Goal: Information Seeking & Learning: Learn about a topic

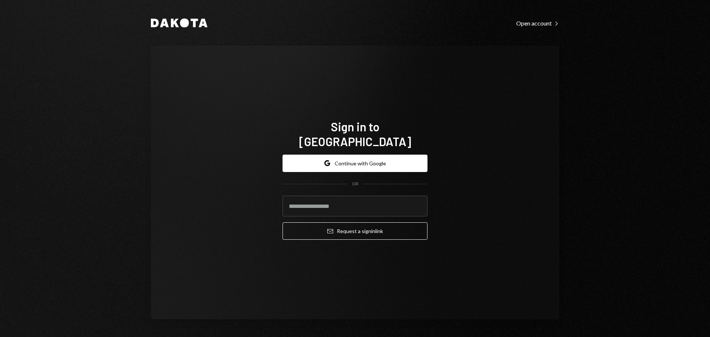
type input "**********"
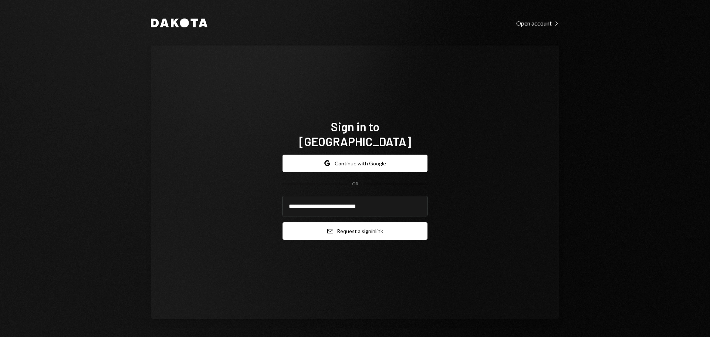
click at [341, 227] on button "Email Request a sign in link" at bounding box center [354, 230] width 145 height 17
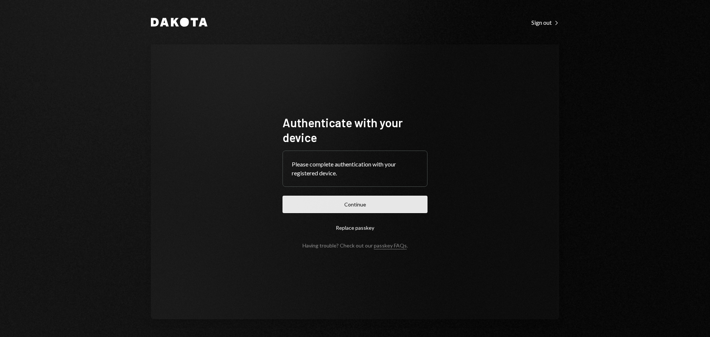
click at [339, 211] on button "Continue" at bounding box center [354, 204] width 145 height 17
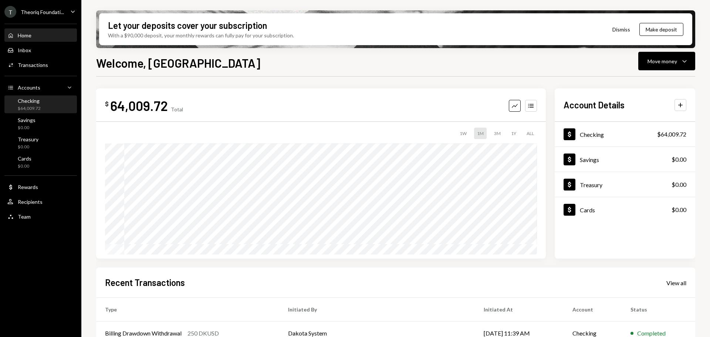
click at [40, 109] on div "$64,009.72" at bounding box center [29, 108] width 23 height 6
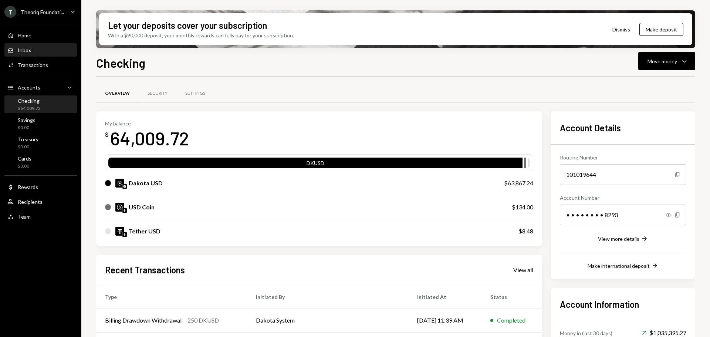
click at [40, 53] on div "Inbox Inbox" at bounding box center [40, 50] width 67 height 7
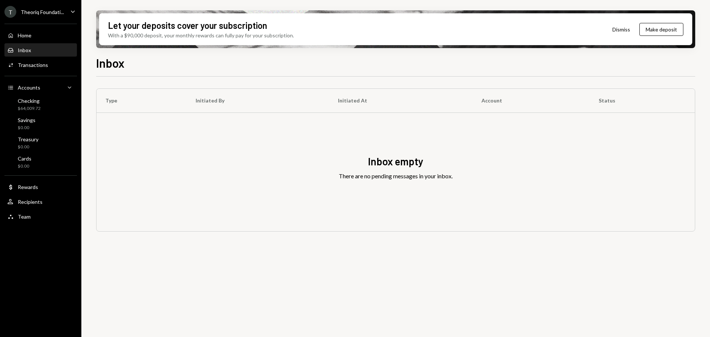
click at [37, 11] on div "Theoriq Foundati..." at bounding box center [42, 12] width 43 height 6
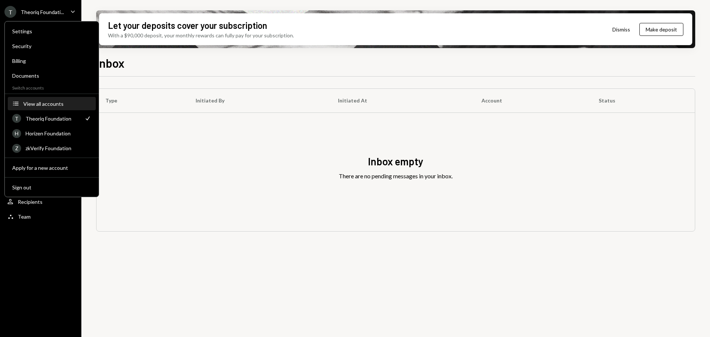
click at [59, 103] on div "View all accounts" at bounding box center [57, 104] width 68 height 6
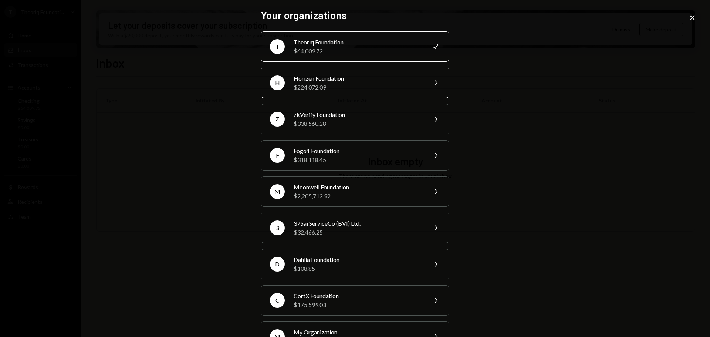
click at [322, 81] on div "Horizen Foundation" at bounding box center [358, 78] width 129 height 9
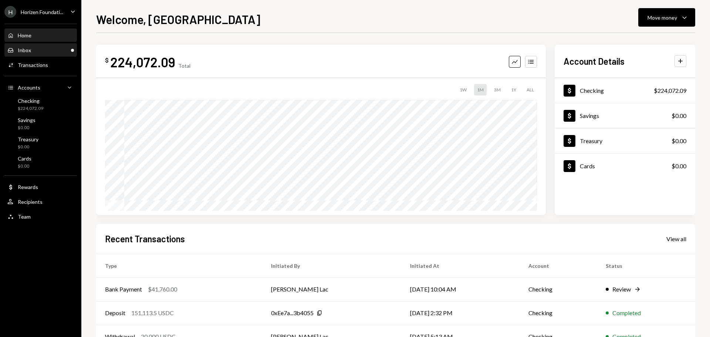
click at [56, 48] on div "Inbox Inbox" at bounding box center [40, 50] width 67 height 7
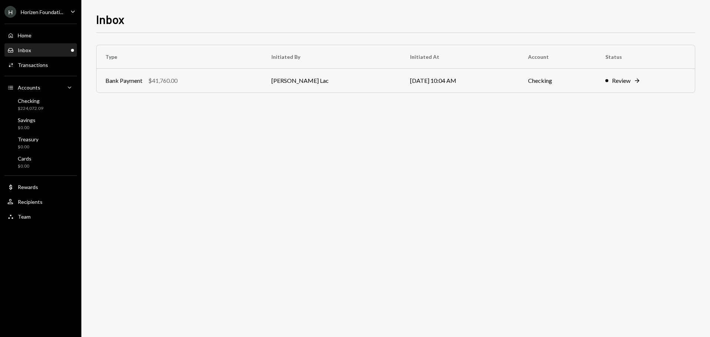
click at [46, 10] on div "Horizen Foundati..." at bounding box center [42, 12] width 43 height 6
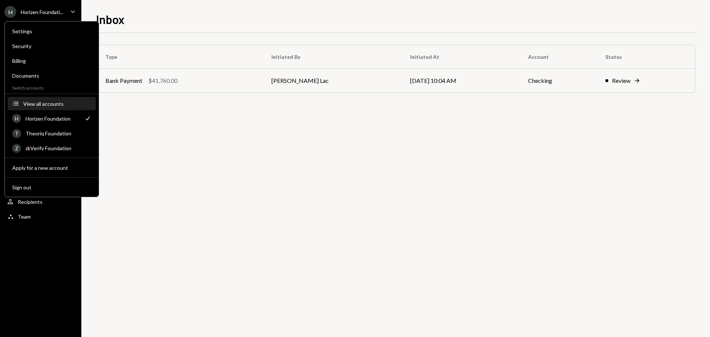
click at [54, 104] on div "View all accounts" at bounding box center [57, 104] width 68 height 6
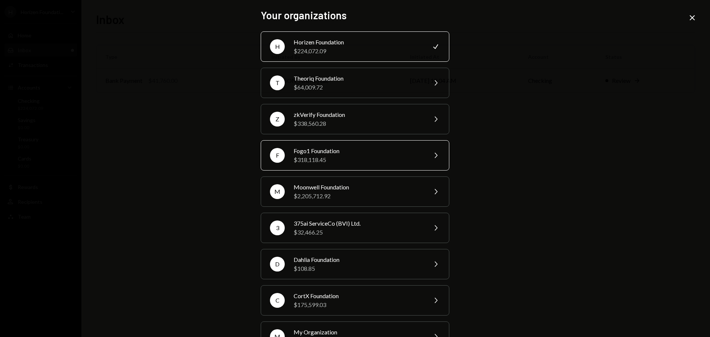
click at [311, 162] on div "$318,118.45" at bounding box center [358, 159] width 129 height 9
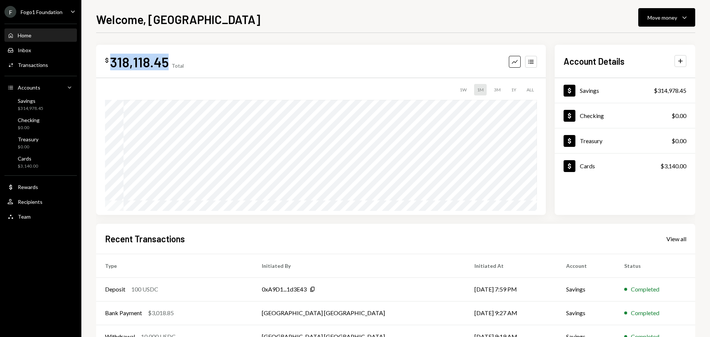
drag, startPoint x: 112, startPoint y: 67, endPoint x: 166, endPoint y: 69, distance: 53.7
click at [166, 69] on div "318,118.45" at bounding box center [139, 62] width 58 height 17
click at [157, 67] on div "318,118.45" at bounding box center [139, 62] width 58 height 17
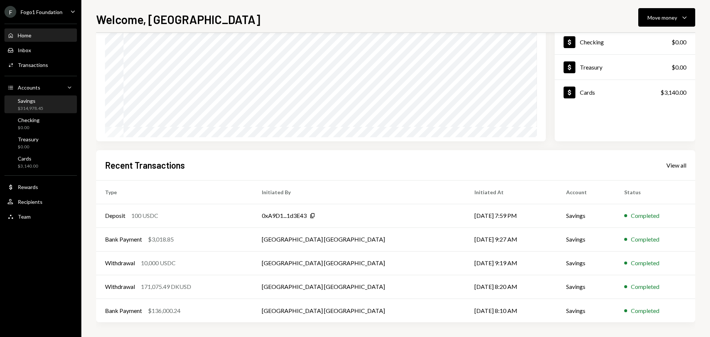
click at [44, 104] on div "Savings $314,978.45" at bounding box center [40, 105] width 67 height 14
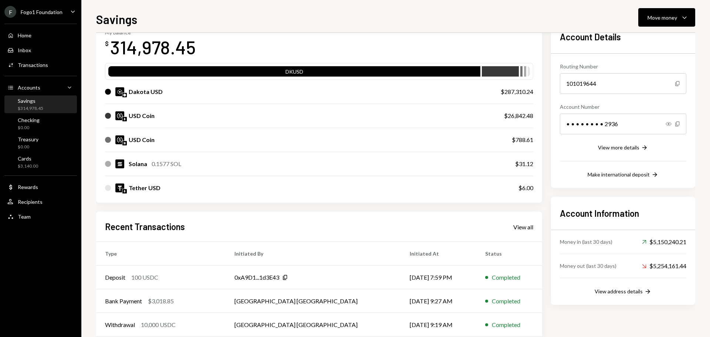
scroll to position [109, 0]
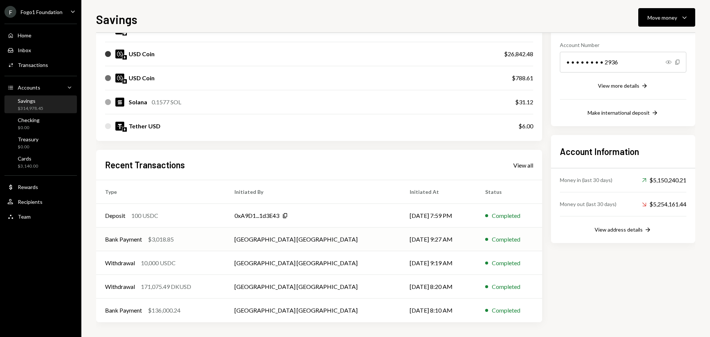
click at [180, 247] on td "Bank Payment $3,018.85" at bounding box center [160, 239] width 129 height 24
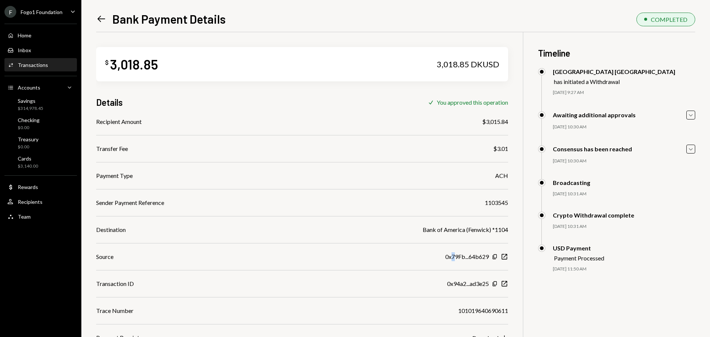
drag, startPoint x: 450, startPoint y: 258, endPoint x: 455, endPoint y: 258, distance: 5.2
click at [455, 258] on div "0x79Fb...64b629" at bounding box center [467, 256] width 44 height 9
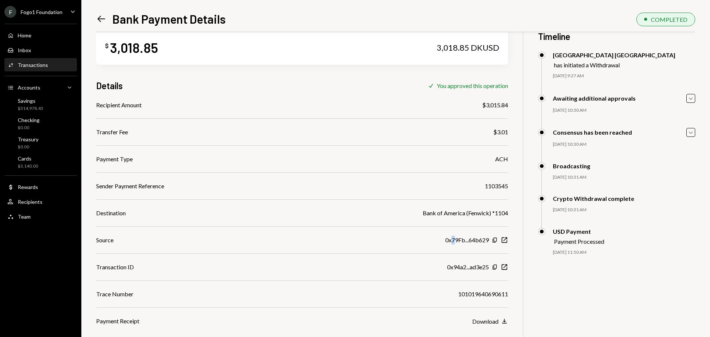
scroll to position [32, 0]
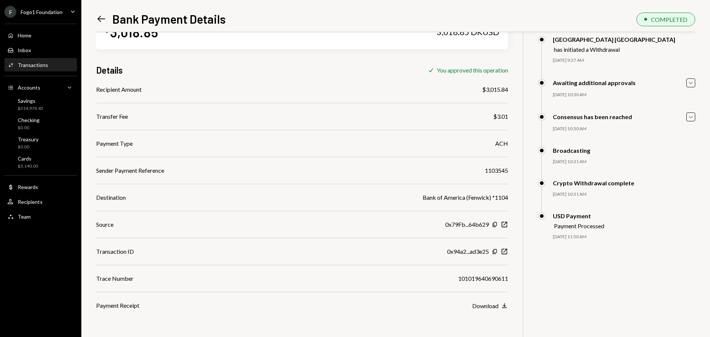
click at [94, 19] on div "Left Arrow Bank Payment Details COMPLETED $ 3,018.85 3,018.85 DKUSD Details Che…" at bounding box center [395, 168] width 629 height 337
click at [96, 18] on icon "Left Arrow" at bounding box center [101, 19] width 10 height 10
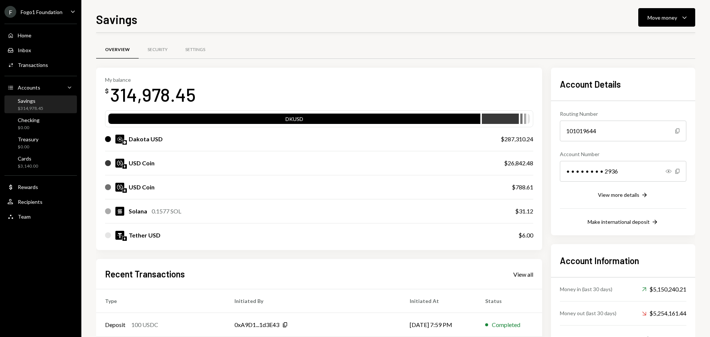
scroll to position [109, 0]
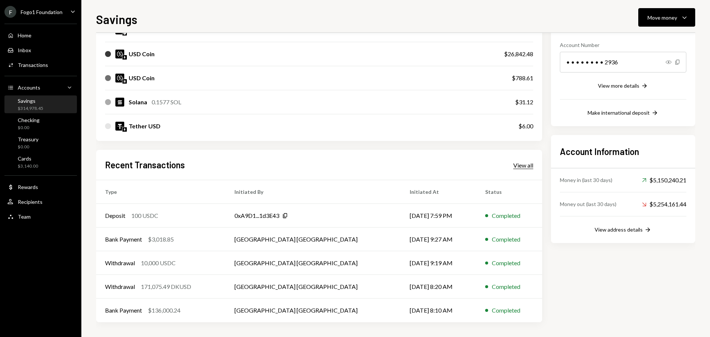
click at [517, 165] on div "View all" at bounding box center [523, 165] width 20 height 7
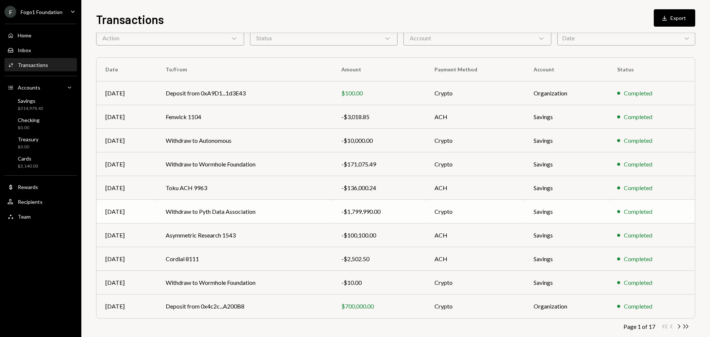
scroll to position [49, 0]
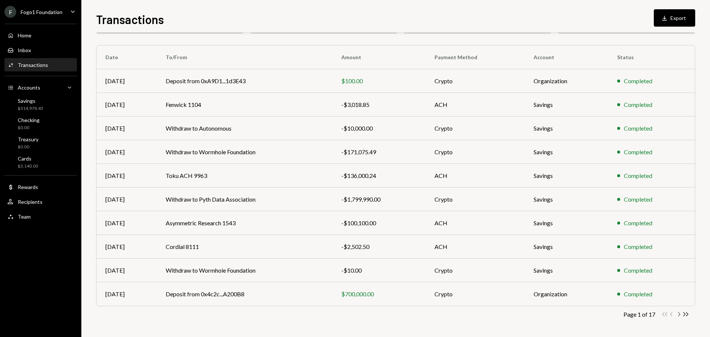
click at [681, 317] on icon "Chevron Right" at bounding box center [678, 314] width 7 height 7
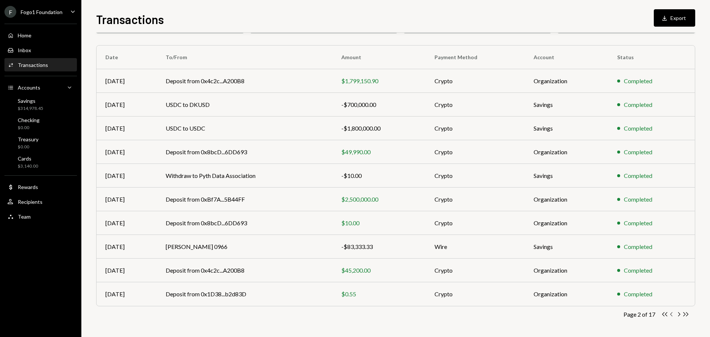
click at [671, 315] on icon "button" at bounding box center [671, 314] width 2 height 4
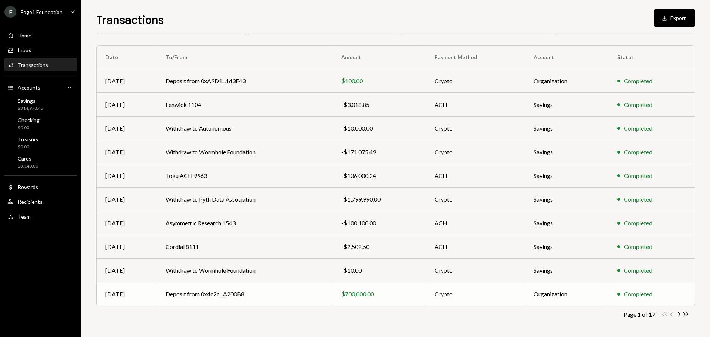
click at [223, 292] on td "Deposit from 0x4c2c...A200B8" at bounding box center [245, 294] width 176 height 24
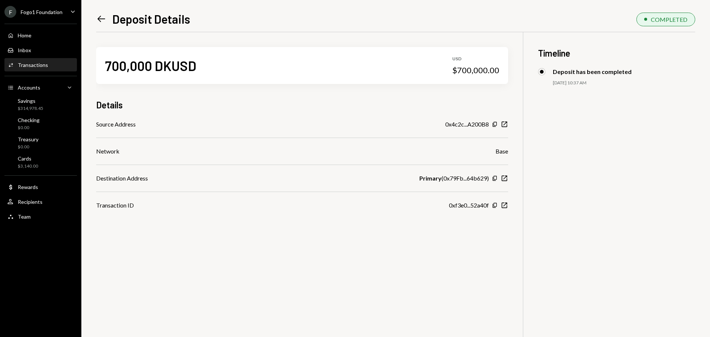
click at [100, 15] on icon "Left Arrow" at bounding box center [101, 19] width 10 height 10
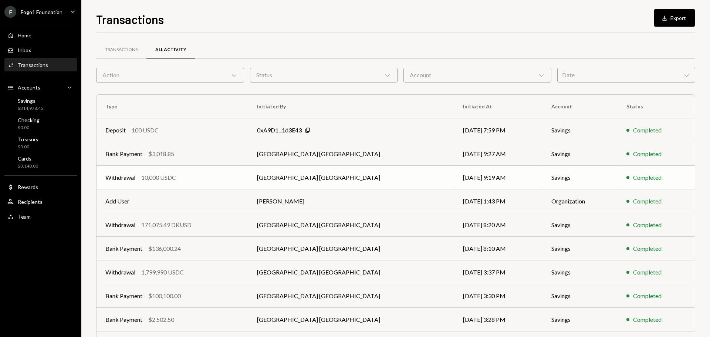
click at [199, 183] on td "Withdrawal 10,000 USDC" at bounding box center [173, 178] width 152 height 24
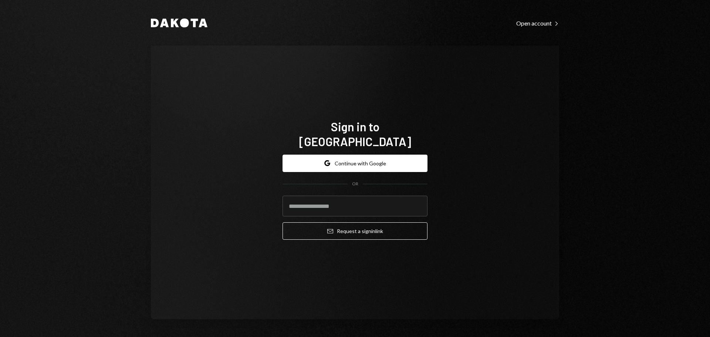
type input "**********"
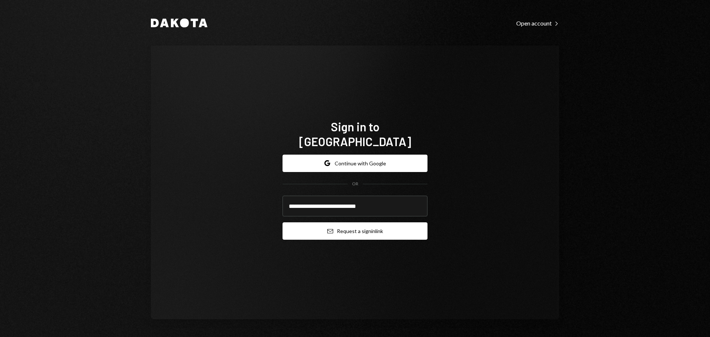
click at [319, 222] on button "Email Request a sign in link" at bounding box center [354, 230] width 145 height 17
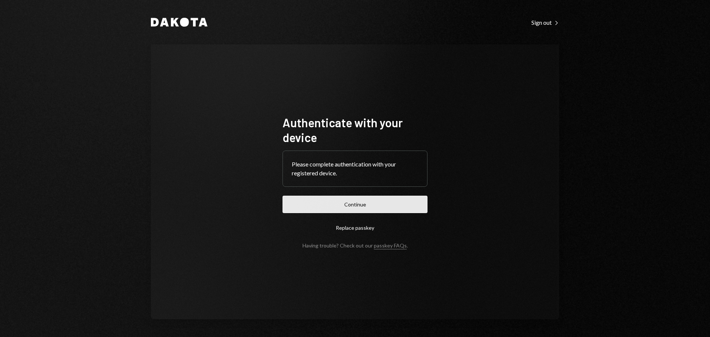
click at [312, 206] on button "Continue" at bounding box center [354, 204] width 145 height 17
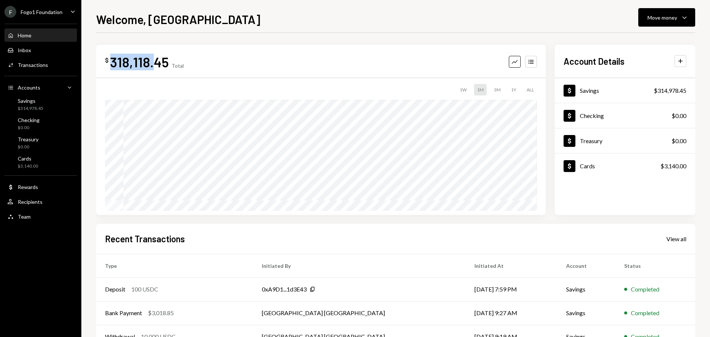
drag, startPoint x: 110, startPoint y: 61, endPoint x: 163, endPoint y: 61, distance: 52.9
click at [162, 61] on div "318,118.45" at bounding box center [139, 62] width 58 height 17
click at [43, 203] on div "User Recipients" at bounding box center [40, 202] width 67 height 7
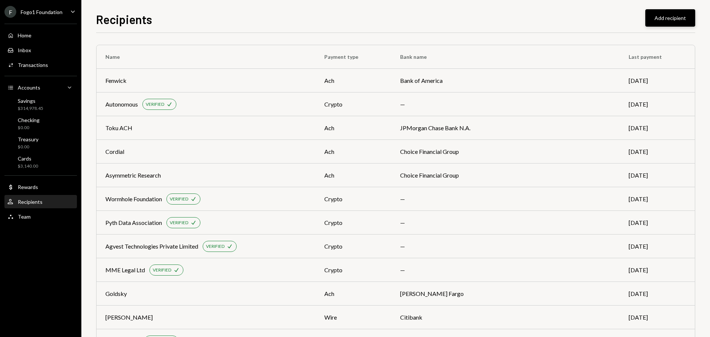
click at [683, 16] on button "Add recipient" at bounding box center [670, 17] width 50 height 17
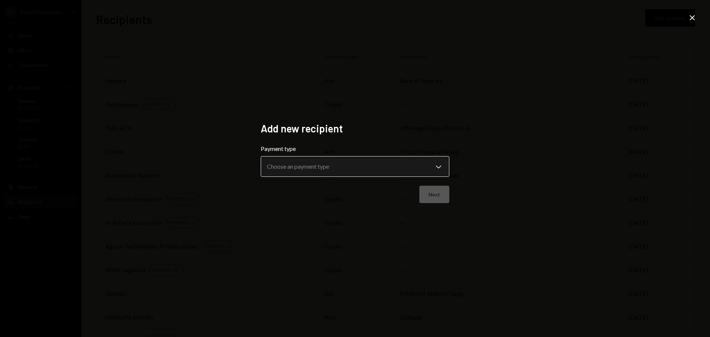
click at [334, 170] on body "F Fogo1 Foundation Caret Down Home Home Inbox Inbox Activities Transactions Acc…" at bounding box center [355, 168] width 710 height 337
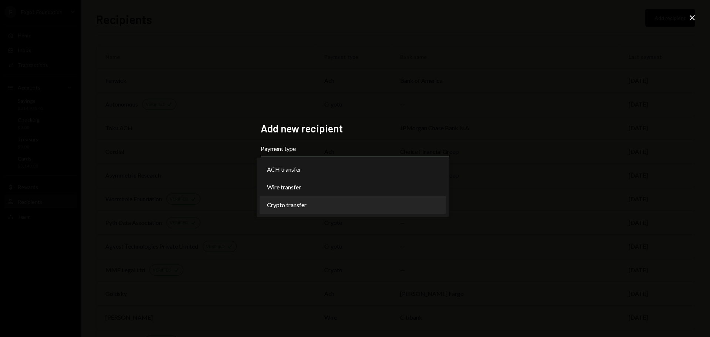
select select "******"
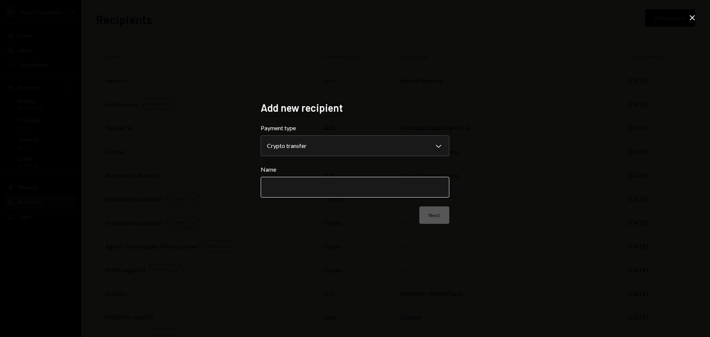
click at [373, 187] on input "Name" at bounding box center [355, 187] width 189 height 21
type input "**********"
click at [431, 216] on button "Next" at bounding box center [434, 214] width 30 height 17
click at [342, 149] on body "F Fogo1 Foundation Caret Down Home Home Inbox Inbox Activities Transactions Acc…" at bounding box center [355, 168] width 710 height 337
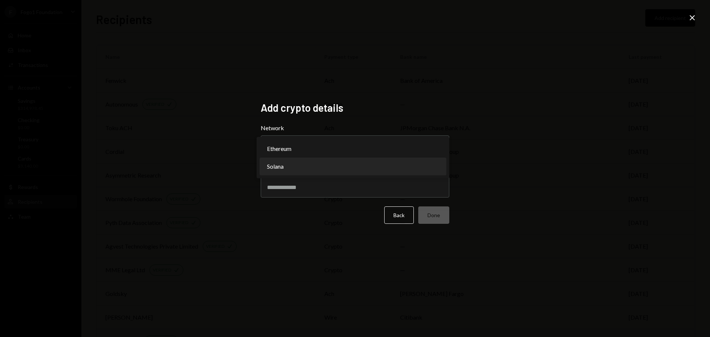
select select "**********"
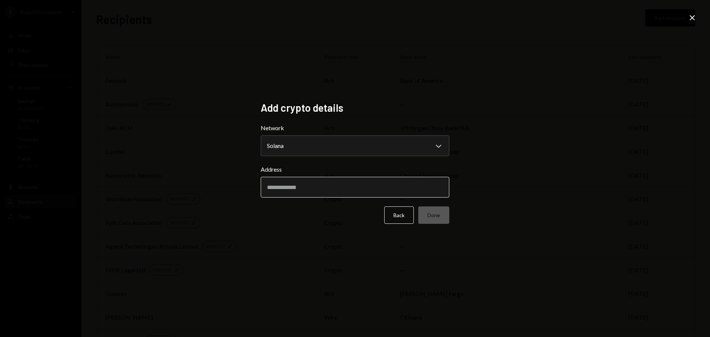
click at [317, 191] on input "Address" at bounding box center [355, 187] width 189 height 21
paste input "**********"
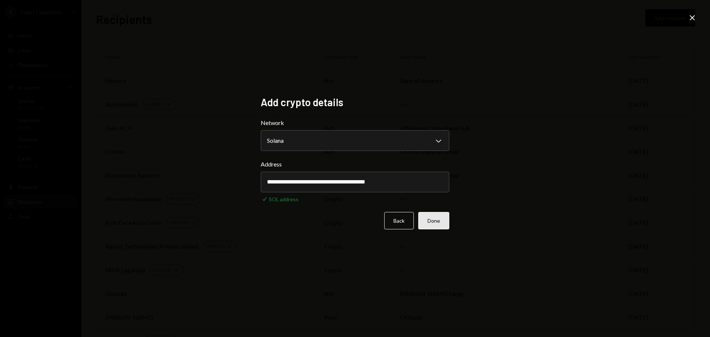
type input "**********"
click at [439, 220] on button "Done" at bounding box center [433, 220] width 31 height 17
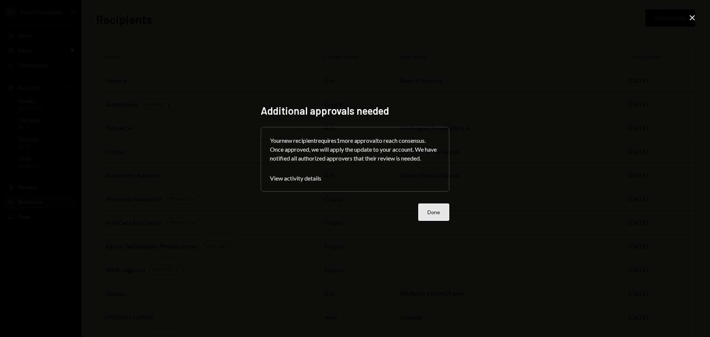
click at [434, 214] on button "Done" at bounding box center [433, 211] width 31 height 17
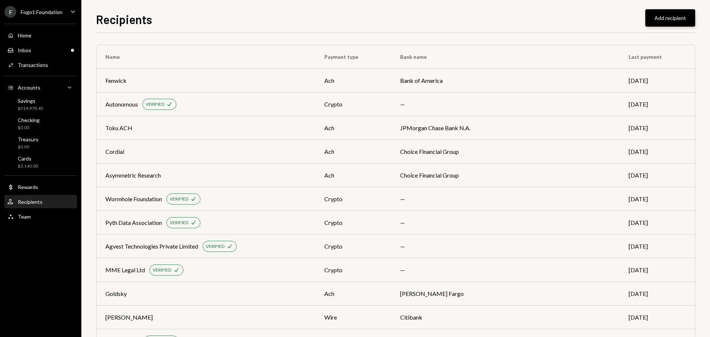
click at [662, 19] on button "Add recipient" at bounding box center [670, 17] width 50 height 17
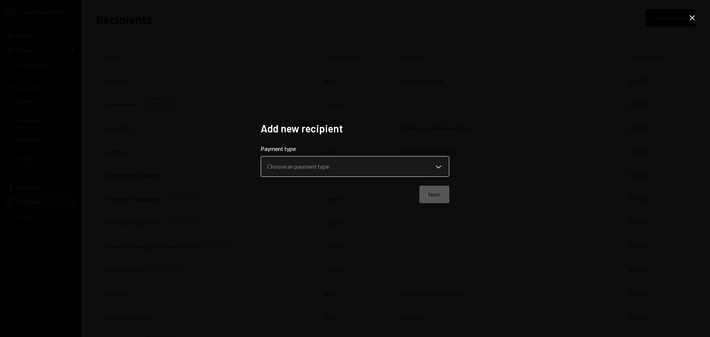
click at [353, 167] on body "F Fogo1 Foundation Caret Down Home Home Inbox Inbox Activities Transactions Acc…" at bounding box center [355, 168] width 710 height 337
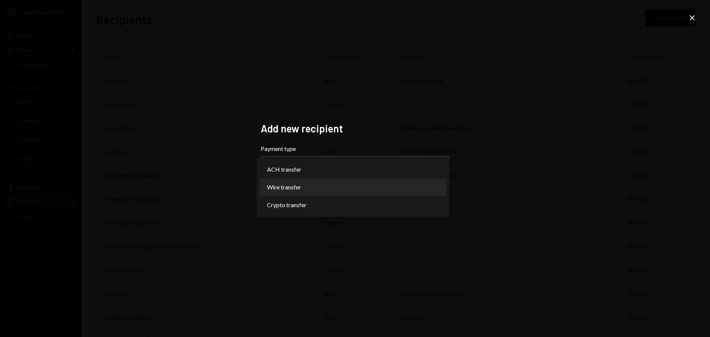
select select "****"
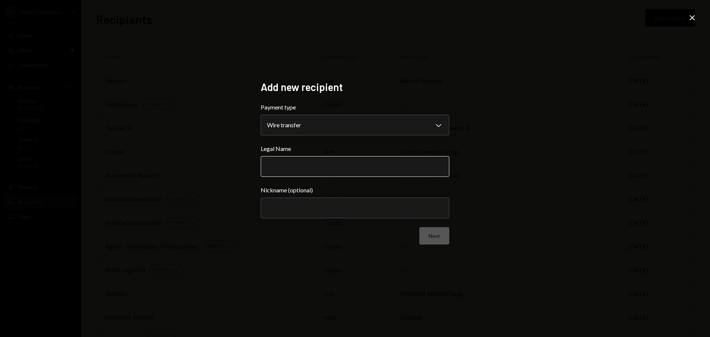
click at [338, 166] on input "Legal Name" at bounding box center [355, 166] width 189 height 21
type input "**********"
click at [324, 206] on input "Nickname (optional)" at bounding box center [355, 207] width 189 height 21
type input "*********"
click at [436, 229] on button "Next" at bounding box center [434, 235] width 30 height 17
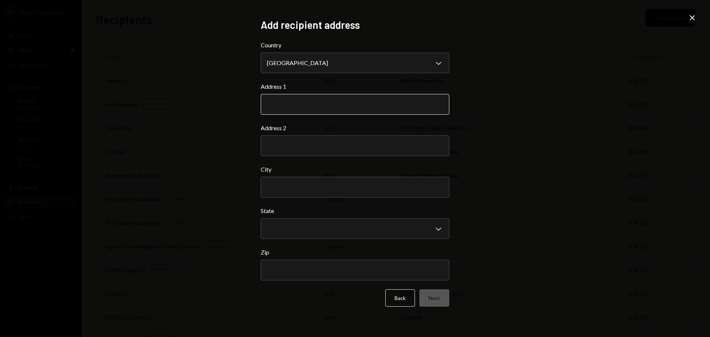
click at [295, 110] on input "Address 1" at bounding box center [355, 104] width 189 height 21
type input "**********"
click at [299, 149] on input "Address 2" at bounding box center [355, 145] width 189 height 21
click at [410, 193] on input "City" at bounding box center [355, 187] width 189 height 21
type input "**********"
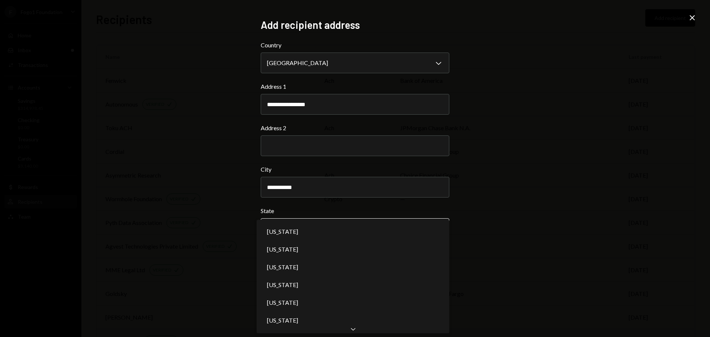
click at [291, 225] on body "F Fogo1 Foundation Caret Down Home Home Inbox Inbox Activities Transactions Acc…" at bounding box center [355, 168] width 710 height 337
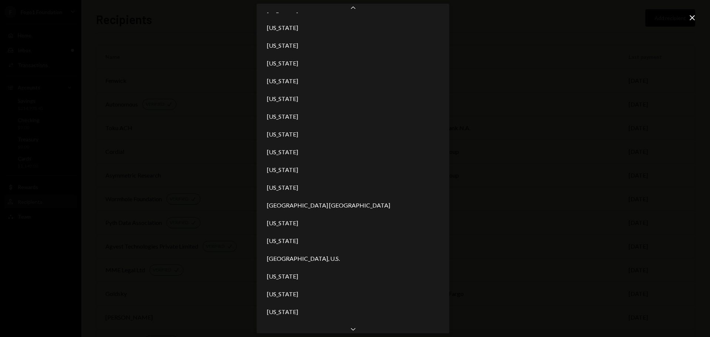
scroll to position [671, 0]
select select "**"
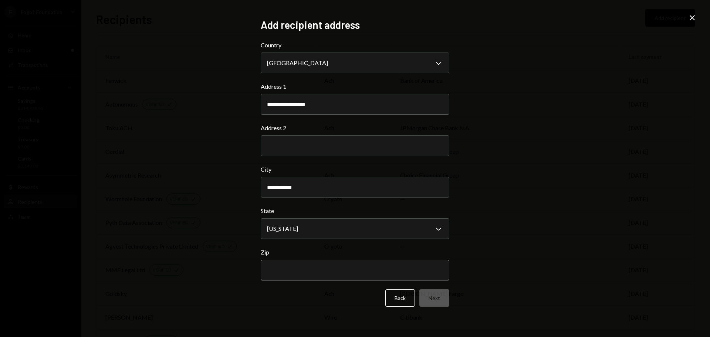
click at [283, 273] on input "Zip" at bounding box center [355, 270] width 189 height 21
paste input "*****"
type input "*****"
click at [431, 297] on button "Next" at bounding box center [434, 297] width 30 height 17
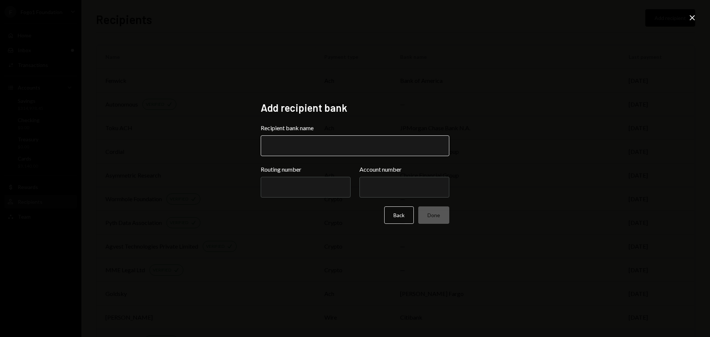
click at [289, 143] on input "Recipient bank name" at bounding box center [355, 145] width 189 height 21
type input "**********"
click at [349, 191] on input "Routing number" at bounding box center [306, 187] width 90 height 21
paste input "*********"
type input "*********"
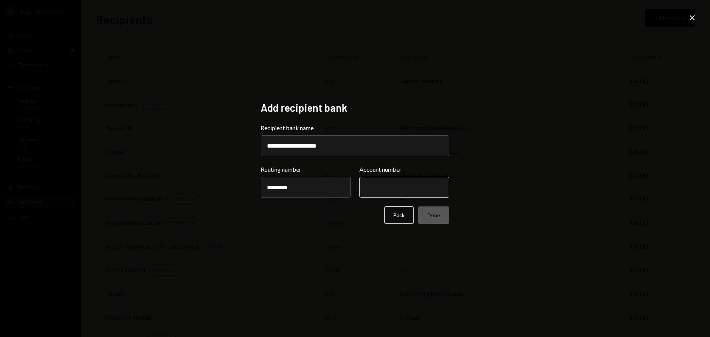
click at [379, 182] on input "Account number" at bounding box center [404, 187] width 90 height 21
paste input "**********"
type input "**********"
click at [330, 236] on div "**********" at bounding box center [355, 168] width 189 height 135
click at [440, 214] on button "Done" at bounding box center [433, 214] width 31 height 17
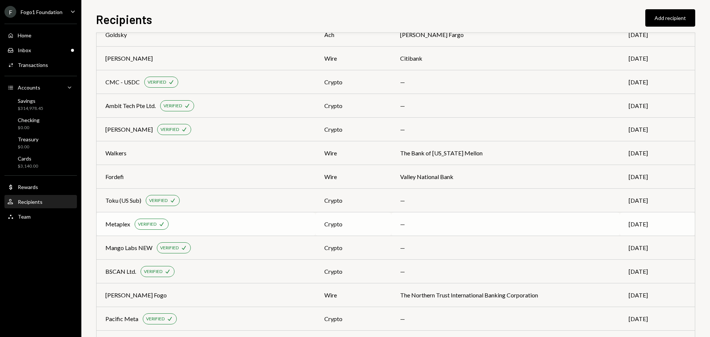
scroll to position [333, 0]
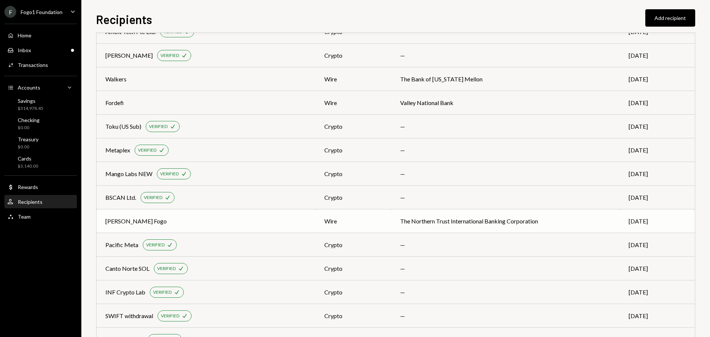
click at [174, 222] on div "Tenet Fogo" at bounding box center [205, 221] width 201 height 9
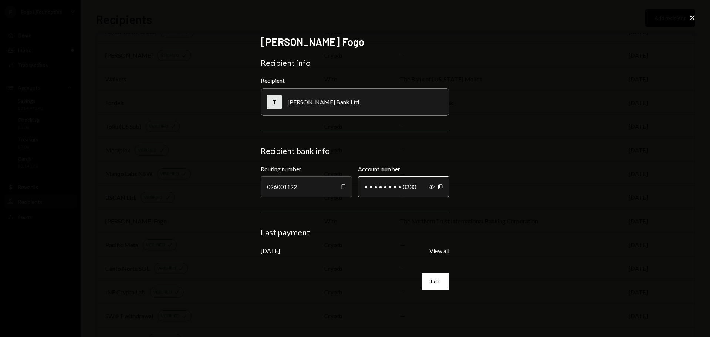
click at [389, 189] on div "• • • • • • • • 0230" at bounding box center [403, 186] width 91 height 21
click at [433, 252] on button "View all" at bounding box center [439, 251] width 20 height 8
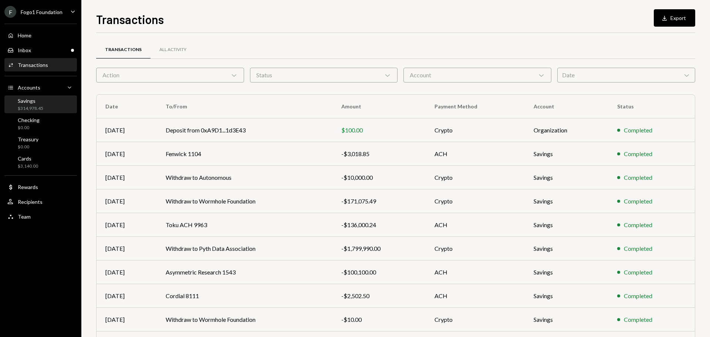
click at [48, 110] on div "Savings $314,978.45" at bounding box center [40, 105] width 67 height 14
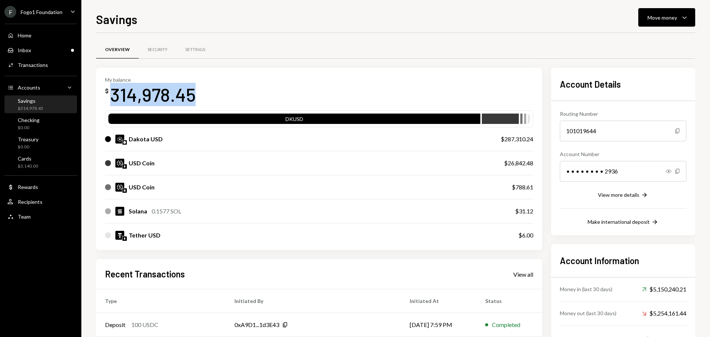
drag, startPoint x: 113, startPoint y: 97, endPoint x: 193, endPoint y: 97, distance: 79.9
click at [193, 97] on div "314,978.45" at bounding box center [152, 94] width 85 height 23
click at [169, 98] on div "314,978.45" at bounding box center [152, 94] width 85 height 23
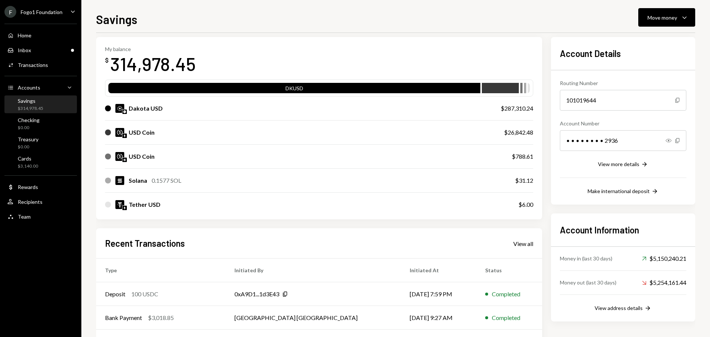
scroll to position [74, 0]
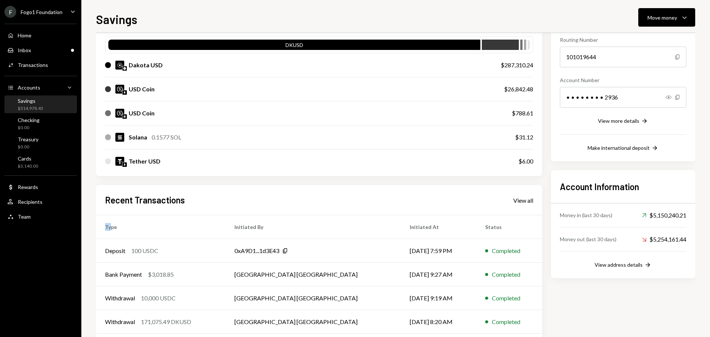
drag, startPoint x: 109, startPoint y: 227, endPoint x: 104, endPoint y: 228, distance: 6.0
click at [104, 228] on th "Type" at bounding box center [160, 227] width 129 height 24
click at [109, 228] on th "Type" at bounding box center [160, 227] width 129 height 24
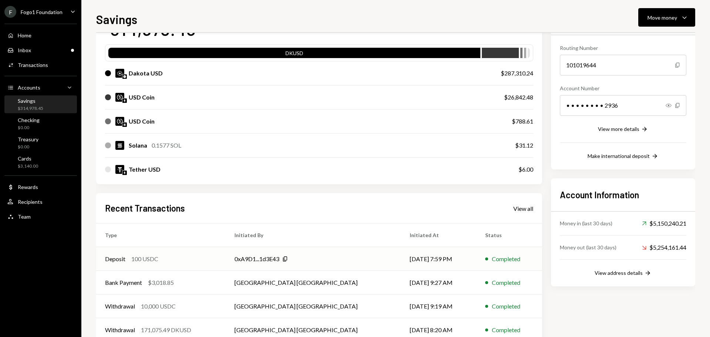
scroll to position [0, 0]
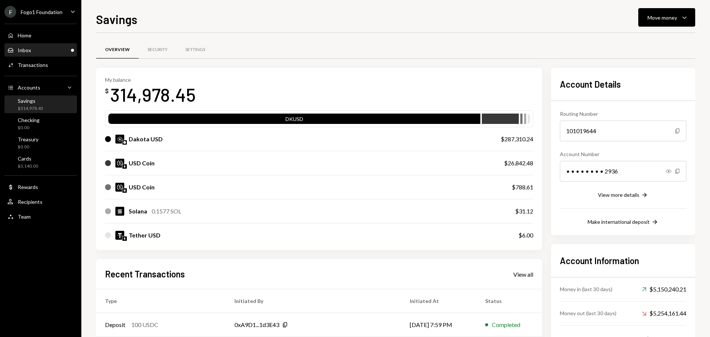
click at [35, 50] on div "Inbox Inbox" at bounding box center [40, 50] width 67 height 7
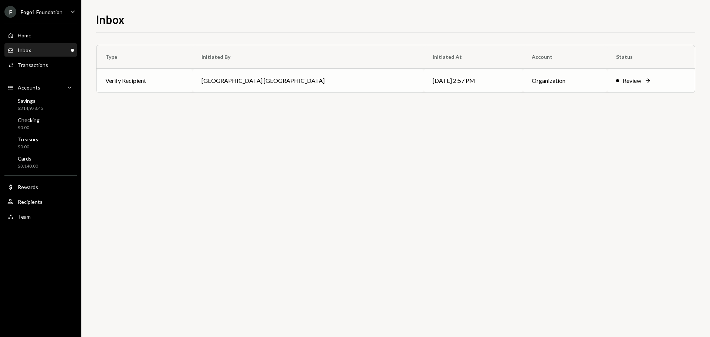
click at [161, 92] on td "Verify Recipient" at bounding box center [145, 81] width 96 height 24
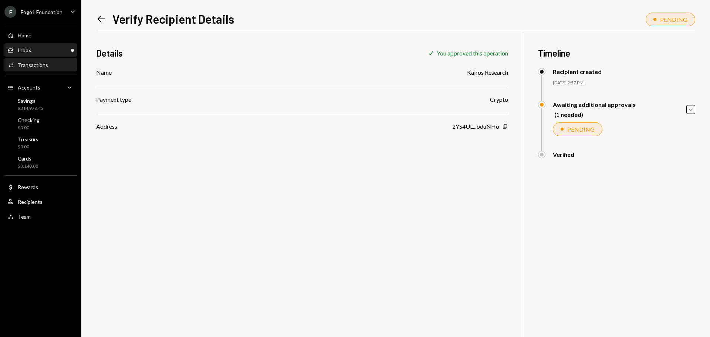
click at [38, 50] on div "Inbox Inbox" at bounding box center [40, 50] width 67 height 7
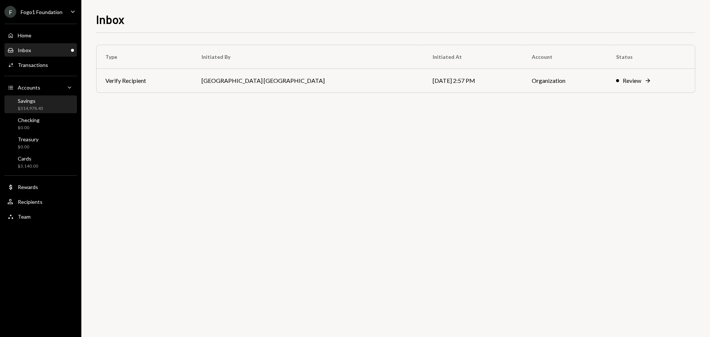
click at [46, 107] on div "Savings $314,978.45" at bounding box center [40, 105] width 67 height 14
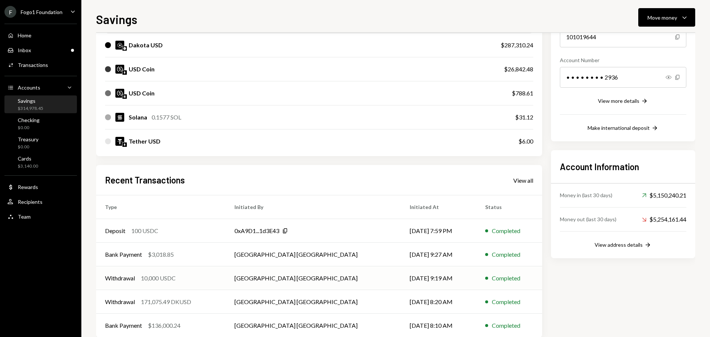
scroll to position [109, 0]
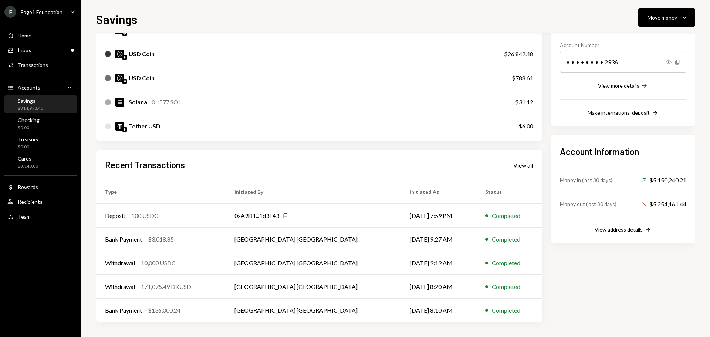
click at [527, 169] on div "View all" at bounding box center [523, 165] width 20 height 7
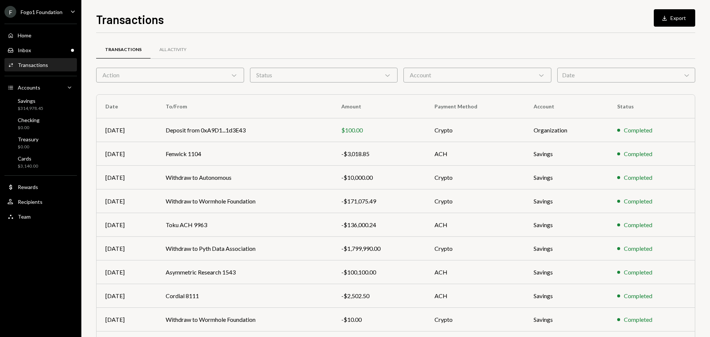
click at [166, 76] on div "Action Chevron Down" at bounding box center [170, 75] width 148 height 15
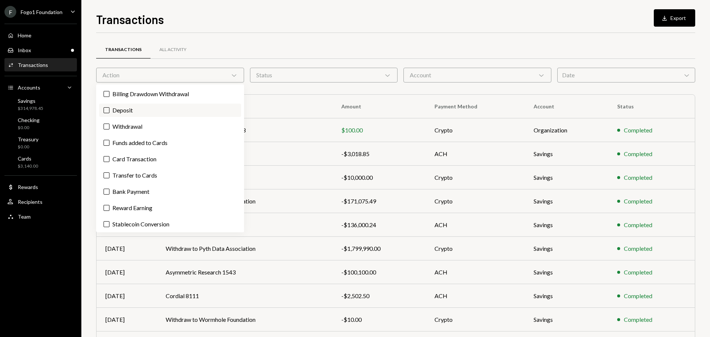
click at [149, 109] on label "Deposit" at bounding box center [170, 110] width 142 height 13
click at [109, 109] on button "Deposit" at bounding box center [107, 110] width 6 height 6
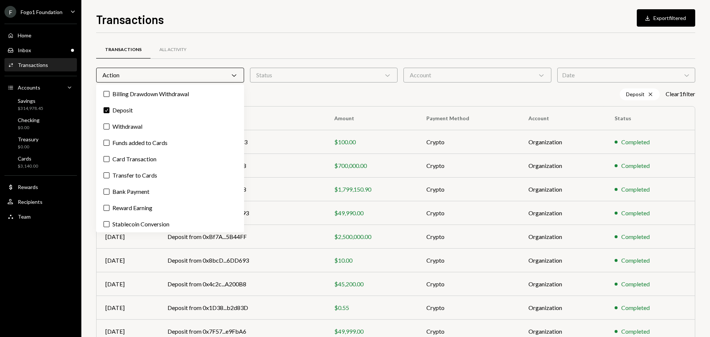
click at [90, 121] on div "Transactions Download Export filtered Transactions All Activity Action Chevron …" at bounding box center [395, 168] width 629 height 337
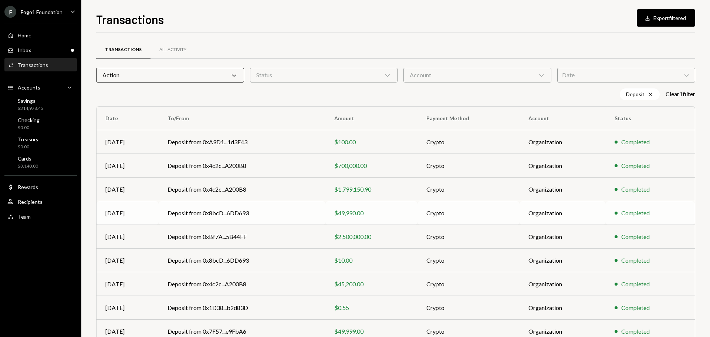
click at [303, 216] on td "Deposit from 0x8bcD...6DD693" at bounding box center [242, 213] width 167 height 24
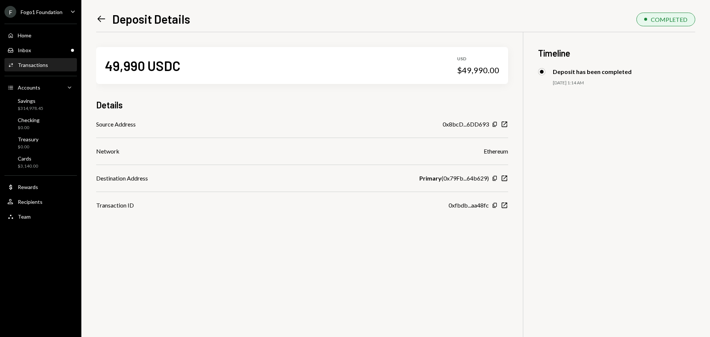
click at [98, 22] on icon "Left Arrow" at bounding box center [101, 19] width 10 height 10
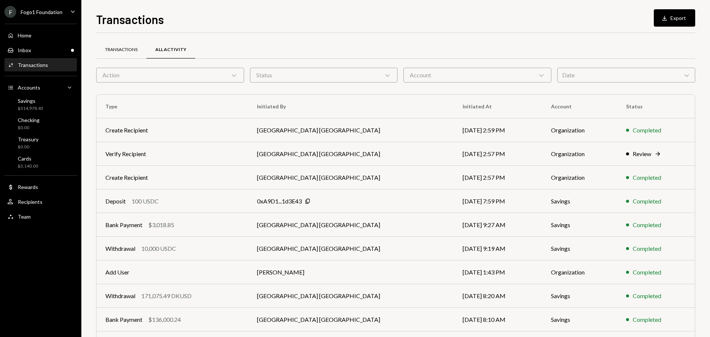
click at [137, 53] on div "Transactions" at bounding box center [121, 50] width 50 height 18
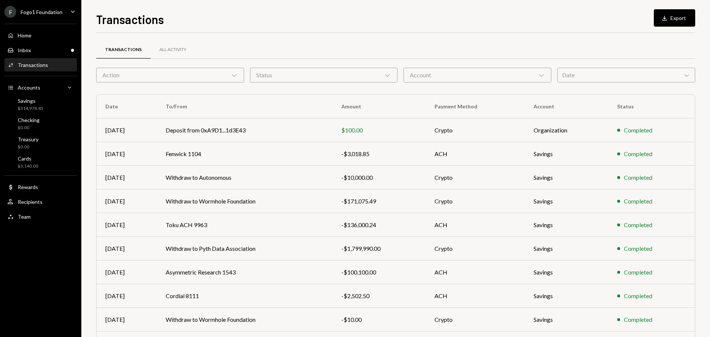
click at [213, 75] on div "Action Chevron Down" at bounding box center [170, 75] width 148 height 15
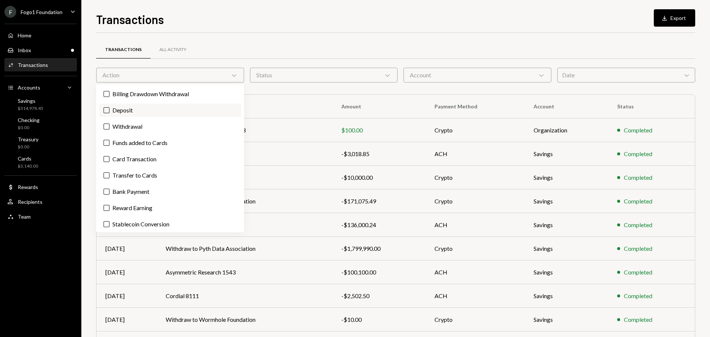
click at [142, 115] on label "Deposit" at bounding box center [170, 110] width 142 height 13
click at [109, 113] on button "Deposit" at bounding box center [107, 110] width 6 height 6
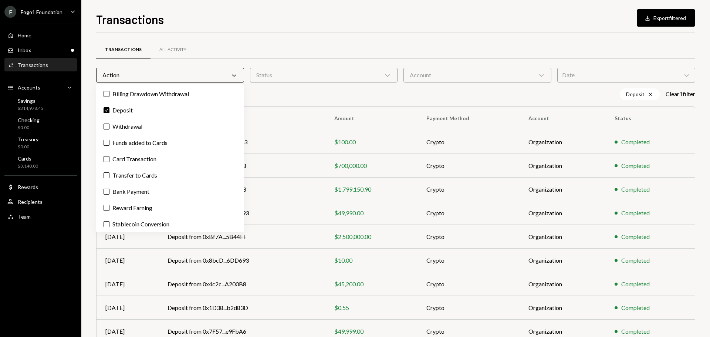
click at [90, 138] on div "Transactions Download Export filtered Transactions All Activity Action Chevron …" at bounding box center [395, 168] width 629 height 337
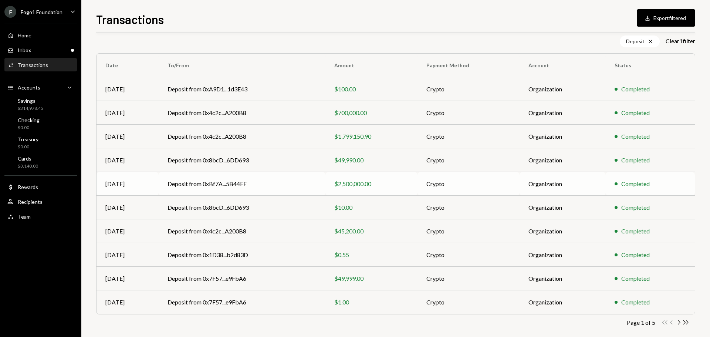
scroll to position [61, 0]
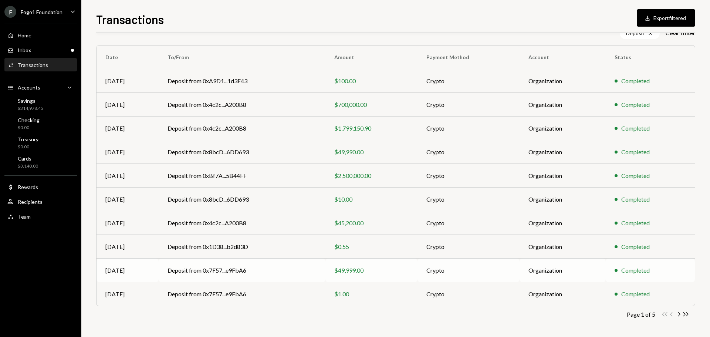
click at [368, 275] on td "$49,999.00" at bounding box center [371, 270] width 92 height 24
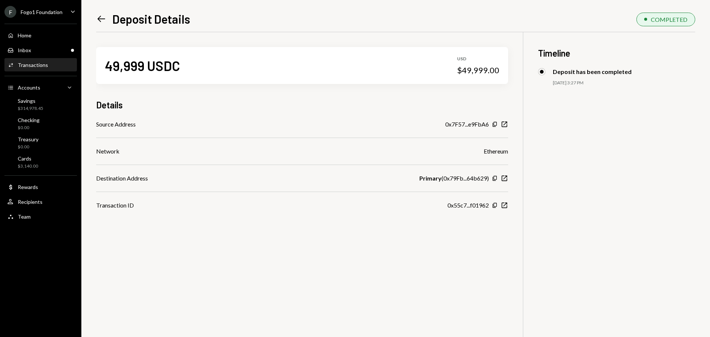
click at [99, 18] on icon "Left Arrow" at bounding box center [101, 19] width 10 height 10
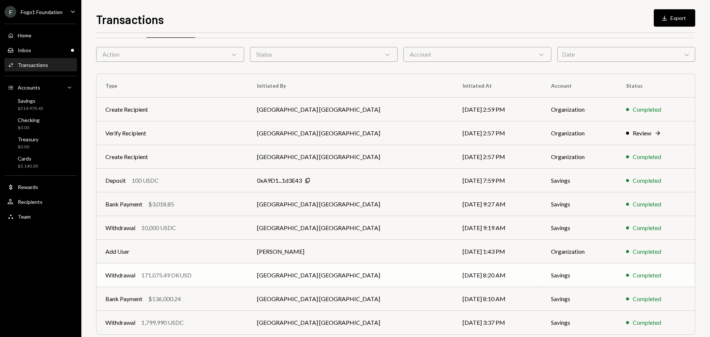
scroll to position [49, 0]
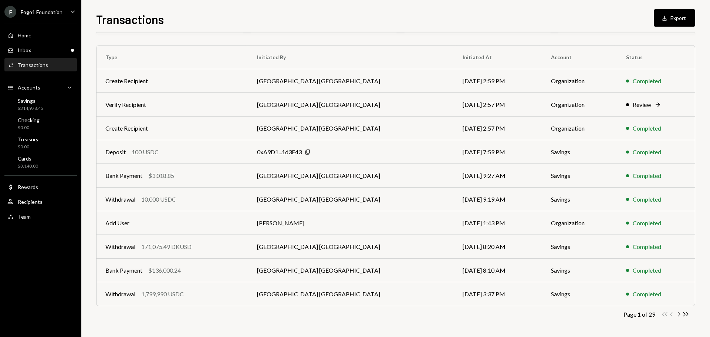
click at [681, 315] on icon "Chevron Right" at bounding box center [678, 314] width 7 height 7
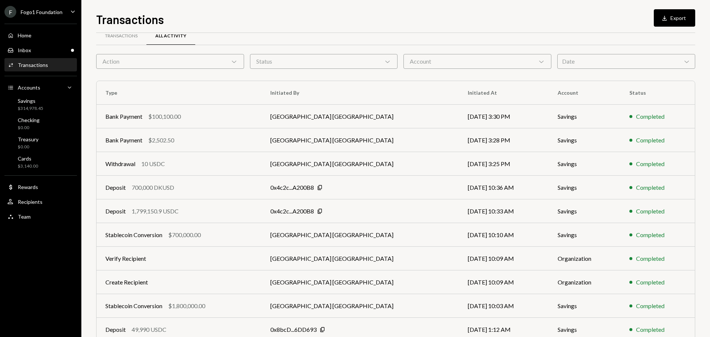
scroll to position [0, 0]
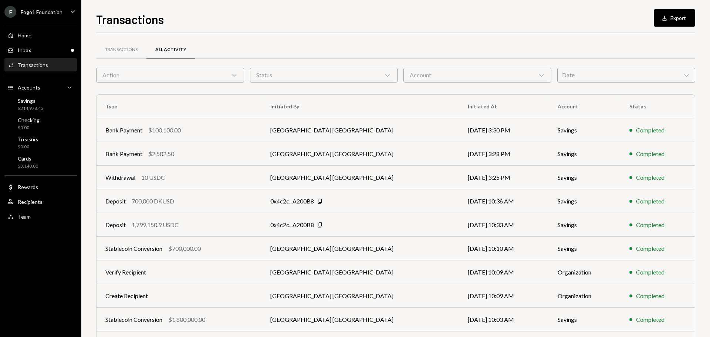
click at [128, 70] on div "Action Chevron Down" at bounding box center [170, 75] width 148 height 15
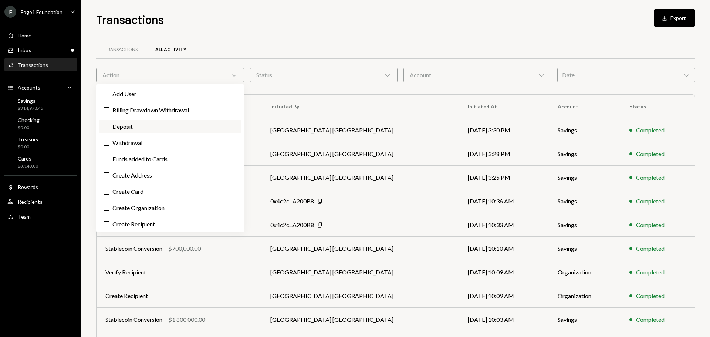
click at [134, 129] on label "Deposit" at bounding box center [170, 126] width 142 height 13
click at [109, 129] on button "Deposit" at bounding box center [107, 126] width 6 height 6
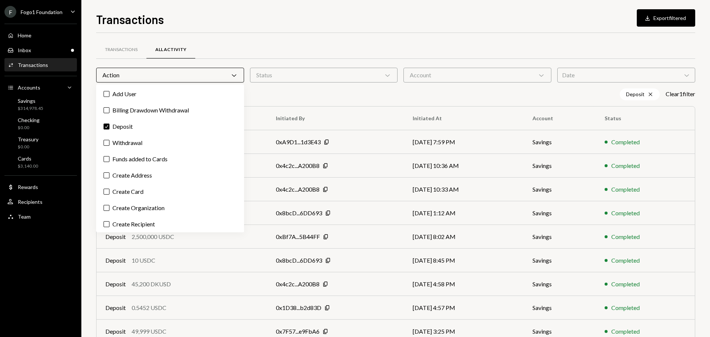
click at [93, 152] on div "Transactions Download Export filtered Transactions All Activity Action Chevron …" at bounding box center [395, 168] width 629 height 337
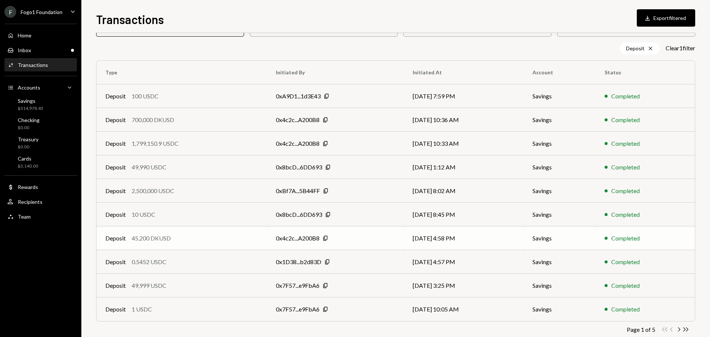
scroll to position [61, 0]
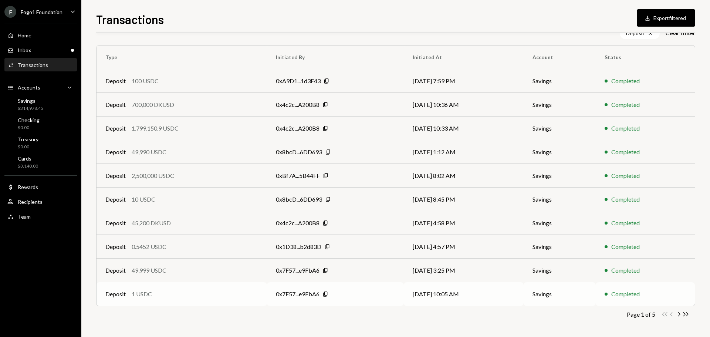
click at [166, 296] on div "Deposit 1 USDC" at bounding box center [181, 294] width 153 height 9
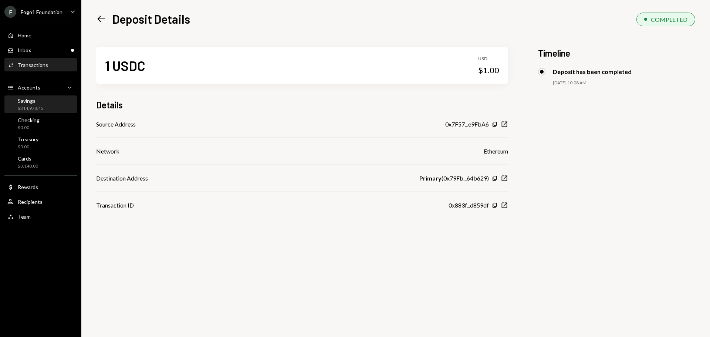
click at [39, 104] on div "Savings $314,978.45" at bounding box center [31, 105] width 26 height 14
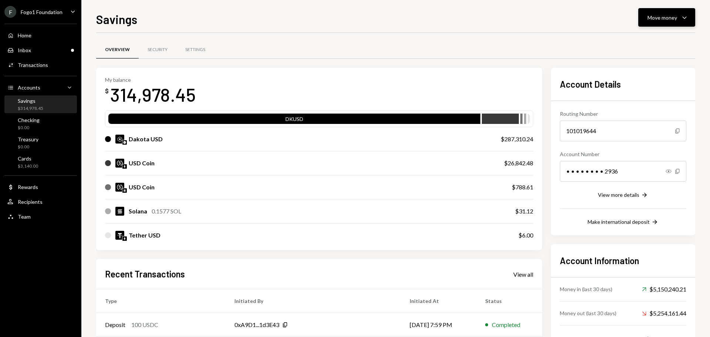
click at [656, 19] on div "Move money" at bounding box center [662, 18] width 30 height 8
click at [657, 81] on div "Deposit Deposit" at bounding box center [655, 73] width 74 height 17
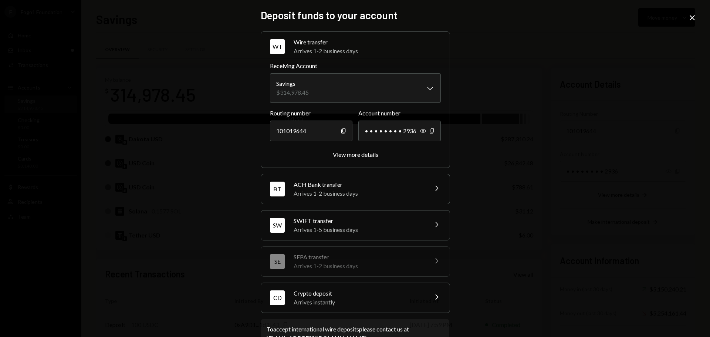
click at [328, 304] on div "Arrives instantly" at bounding box center [358, 302] width 129 height 9
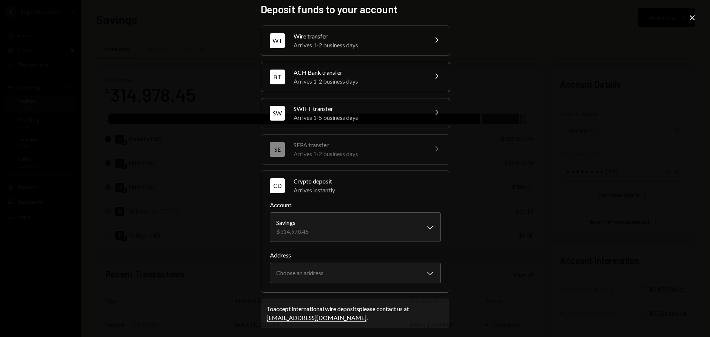
scroll to position [9, 0]
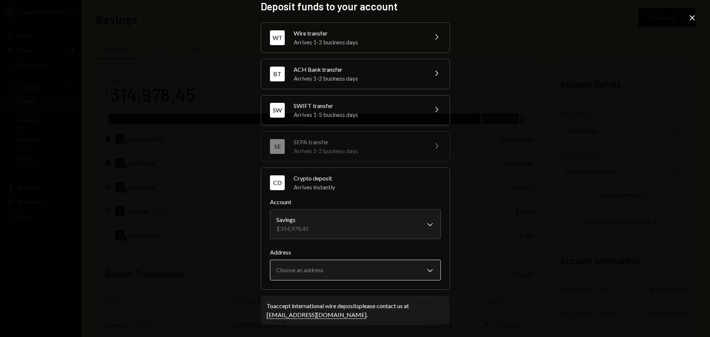
click at [344, 275] on body "F Fogo1 Foundation Caret Down Home Home Inbox Inbox Activities Transactions Acc…" at bounding box center [355, 168] width 710 height 337
select select "**********"
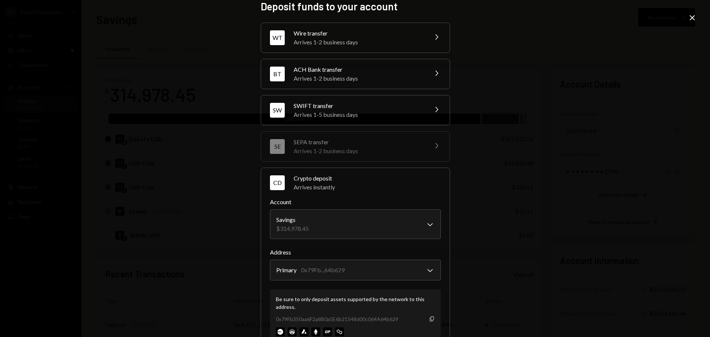
click at [429, 320] on icon "Copy" at bounding box center [432, 319] width 6 height 6
click at [68, 173] on div "**********" at bounding box center [355, 168] width 710 height 337
click at [692, 18] on icon "Close" at bounding box center [692, 17] width 9 height 9
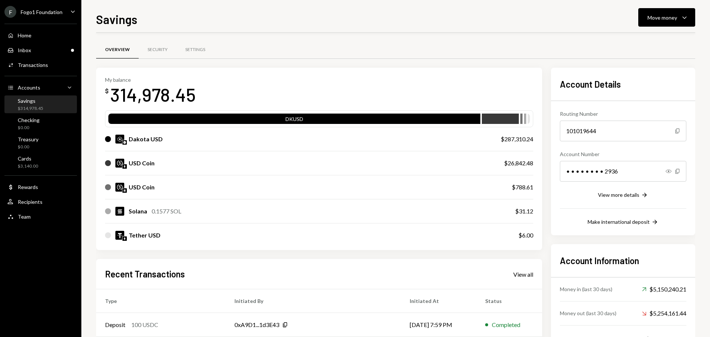
scroll to position [109, 0]
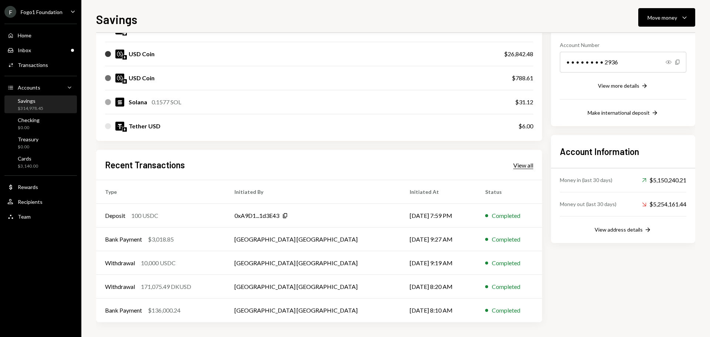
click at [525, 164] on div "View all" at bounding box center [523, 165] width 20 height 7
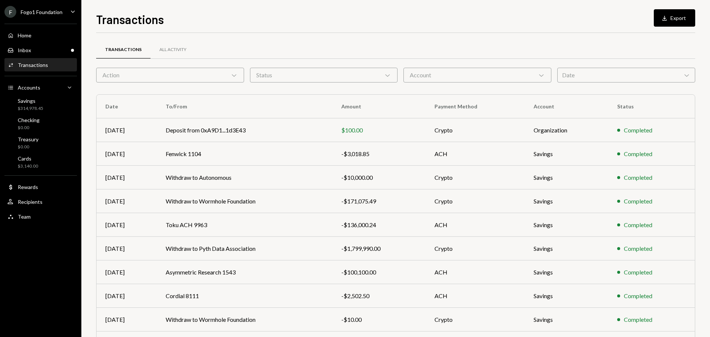
click at [154, 67] on div "Transactions All Activity" at bounding box center [395, 53] width 599 height 27
click at [153, 71] on div "Action Chevron Down" at bounding box center [170, 75] width 148 height 15
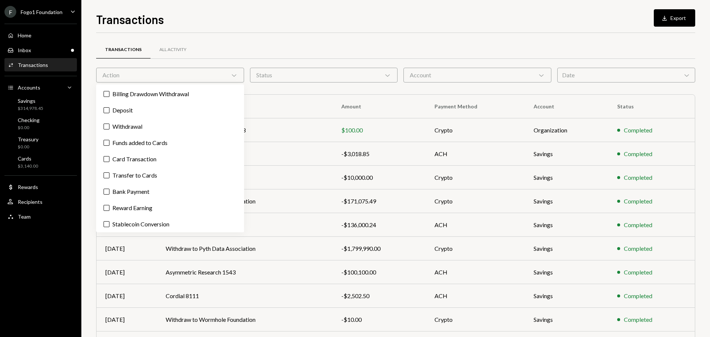
click at [141, 103] on div "Billing Drawdown Withdrawal Deposit Withdrawal Funds added to Cards Card Transa…" at bounding box center [170, 158] width 148 height 148
click at [139, 113] on label "Deposit" at bounding box center [170, 110] width 142 height 13
click at [109, 113] on button "Deposit" at bounding box center [107, 110] width 6 height 6
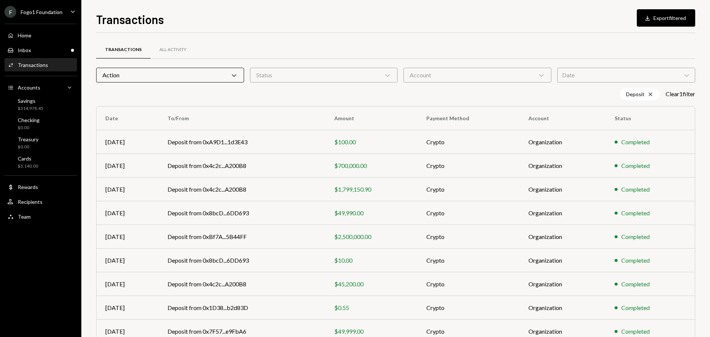
click at [275, 91] on div "Deposit Cross Clear 1 filter" at bounding box center [395, 94] width 599 height 12
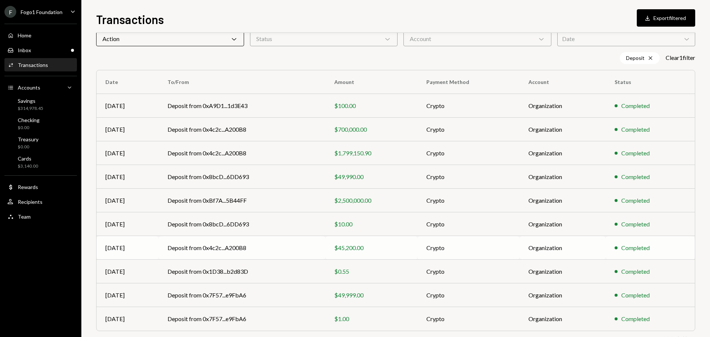
scroll to position [61, 0]
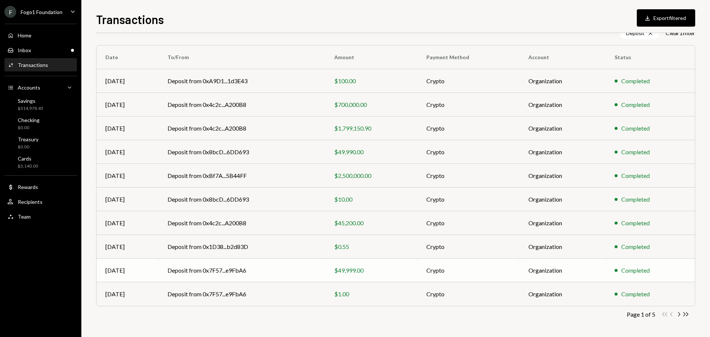
click at [285, 271] on td "Deposit from 0x7F57...e9FbA6" at bounding box center [242, 270] width 167 height 24
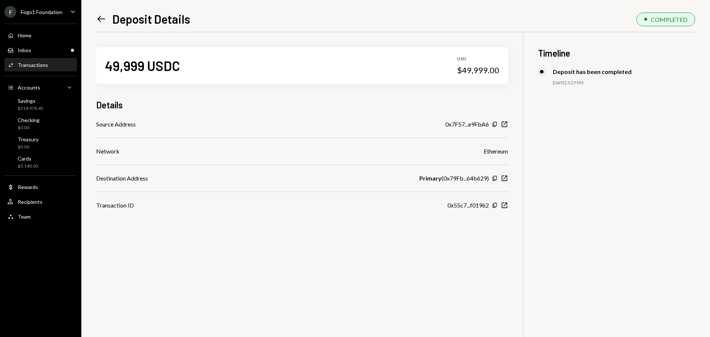
click at [434, 179] on b "Primary" at bounding box center [430, 178] width 22 height 9
drag, startPoint x: 129, startPoint y: 180, endPoint x: 465, endPoint y: 193, distance: 335.6
click at [465, 193] on div "Source Address 0x7F57...e9FbA6 Copy New Window Network Ethereum Destination Add…" at bounding box center [302, 165] width 412 height 90
click at [461, 181] on div "Primary ( 0x79Fb...64b629 )" at bounding box center [454, 178] width 70 height 9
drag, startPoint x: 412, startPoint y: 179, endPoint x: 476, endPoint y: 179, distance: 64.7
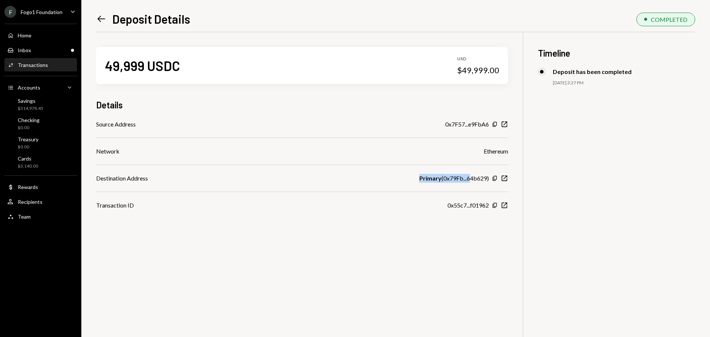
click at [476, 179] on div "Destination Address Primary ( 0x79Fb...64b629 ) Copy New Window" at bounding box center [302, 178] width 412 height 9
click at [476, 179] on div "Primary ( 0x79Fb...64b629 )" at bounding box center [454, 178] width 70 height 9
click at [469, 126] on div "0x7F57...e9FbA6" at bounding box center [467, 124] width 44 height 9
click at [506, 126] on icon "New Window" at bounding box center [504, 124] width 7 height 7
drag, startPoint x: 110, startPoint y: 175, endPoint x: 162, endPoint y: 178, distance: 51.5
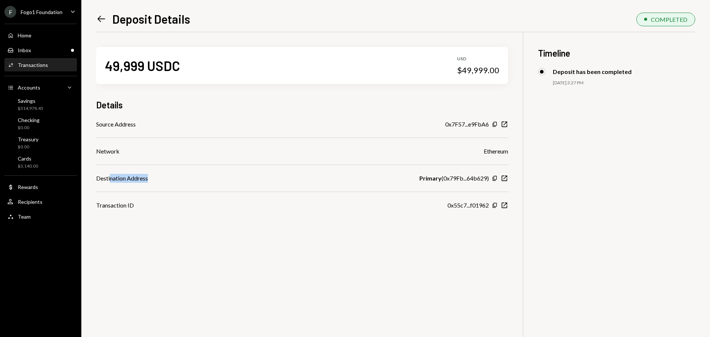
click at [158, 178] on div "Destination Address Primary ( 0x79Fb...64b629 ) Copy New Window" at bounding box center [302, 178] width 412 height 9
click at [494, 177] on icon "button" at bounding box center [494, 178] width 4 height 5
click at [30, 103] on div "Savings" at bounding box center [31, 101] width 26 height 6
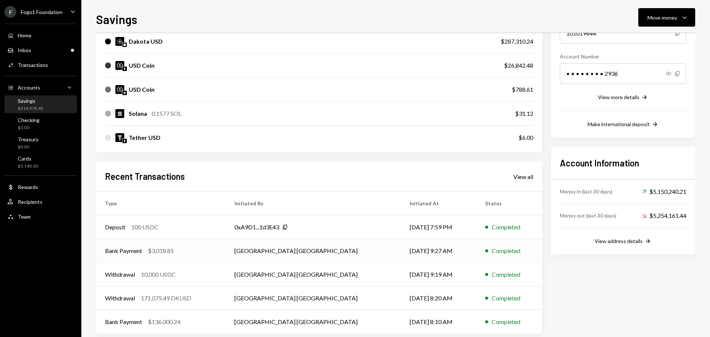
scroll to position [109, 0]
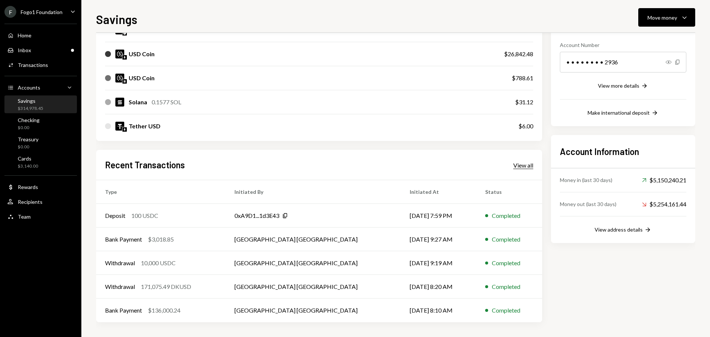
click at [525, 165] on div "View all" at bounding box center [523, 165] width 20 height 7
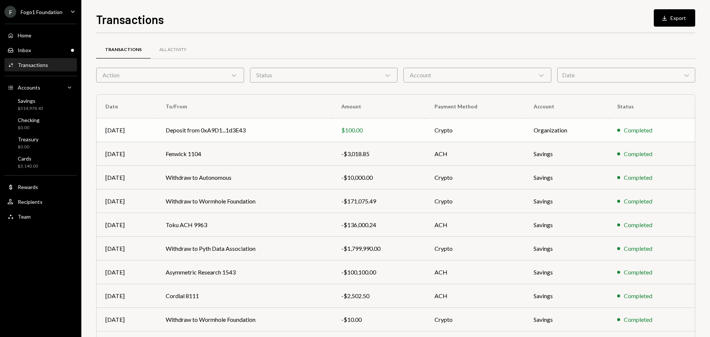
scroll to position [37, 0]
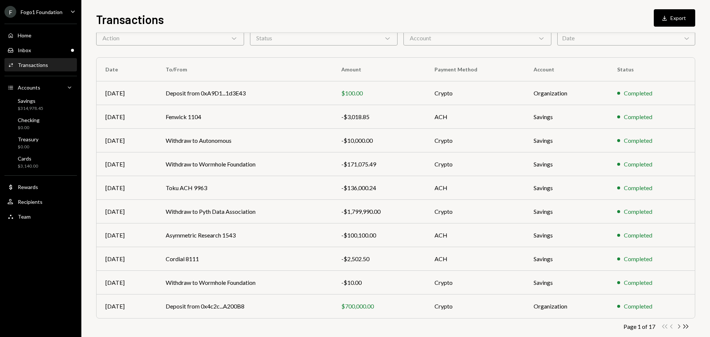
click at [678, 327] on icon "Chevron Right" at bounding box center [678, 326] width 7 height 7
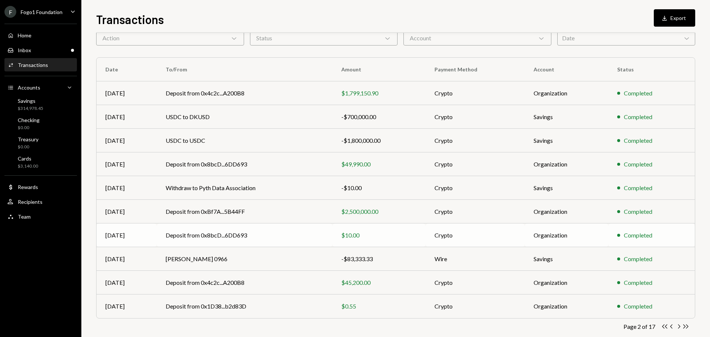
scroll to position [49, 0]
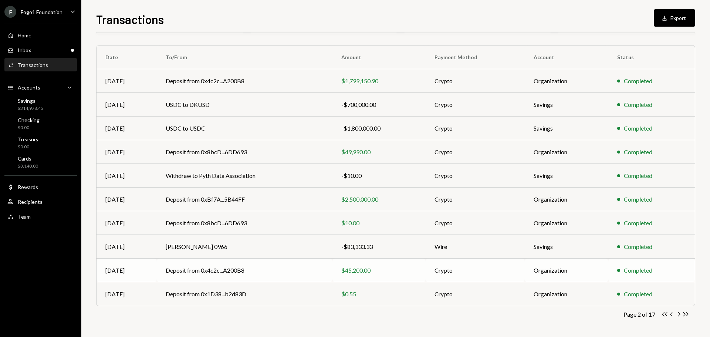
click at [280, 274] on td "Deposit from 0x4c2c...A200B8" at bounding box center [245, 270] width 176 height 24
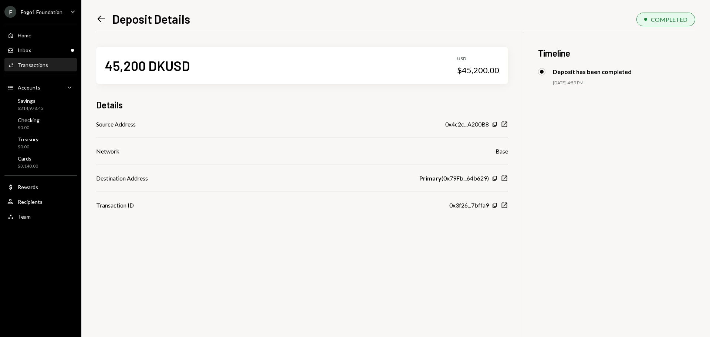
drag, startPoint x: 440, startPoint y: 181, endPoint x: 468, endPoint y: 182, distance: 28.9
click at [468, 182] on div "Primary ( 0x79Fb...64b629 )" at bounding box center [454, 178] width 70 height 9
drag, startPoint x: 463, startPoint y: 71, endPoint x: 498, endPoint y: 71, distance: 35.1
click at [498, 71] on div "$45,200.00" at bounding box center [478, 70] width 42 height 10
click at [48, 107] on div "Savings $314,978.45" at bounding box center [40, 105] width 67 height 14
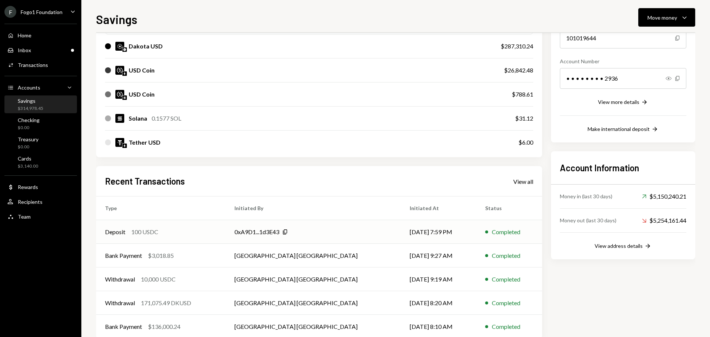
scroll to position [109, 0]
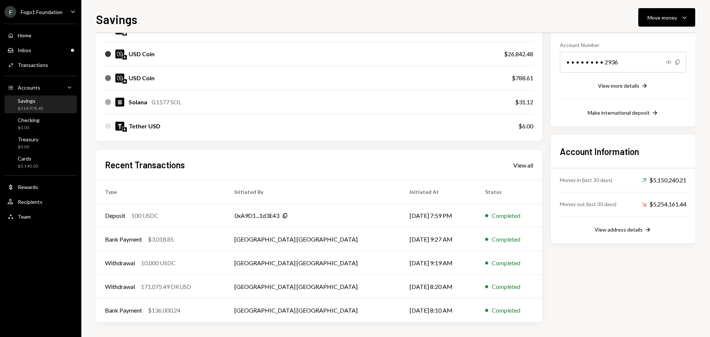
click at [515, 169] on div "Recent Transactions View all" at bounding box center [319, 165] width 428 height 12
click at [517, 166] on div "View all" at bounding box center [523, 165] width 20 height 7
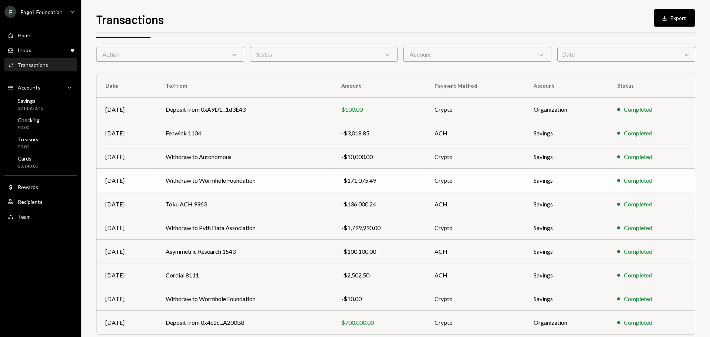
scroll to position [49, 0]
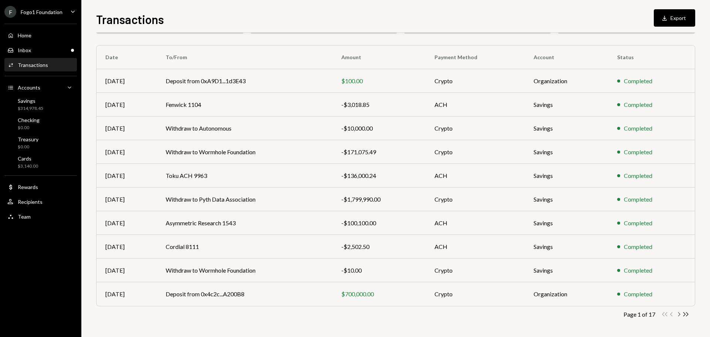
click at [679, 315] on icon "button" at bounding box center [679, 314] width 2 height 4
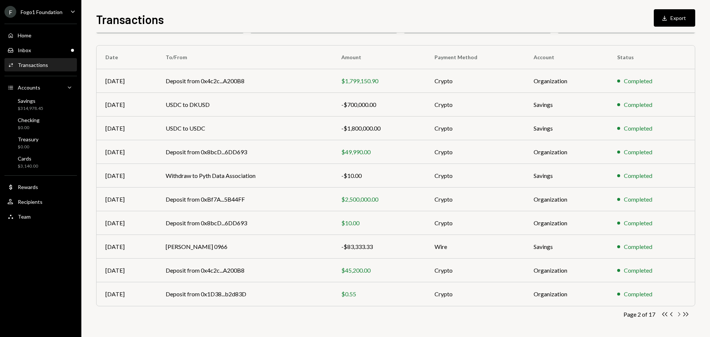
click at [679, 315] on icon "button" at bounding box center [679, 314] width 2 height 4
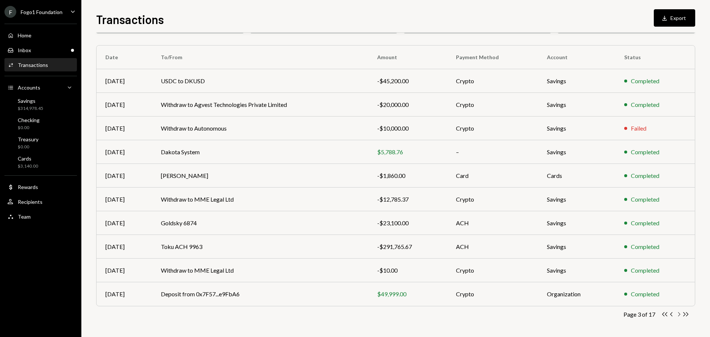
click at [678, 315] on icon "Chevron Right" at bounding box center [678, 314] width 7 height 7
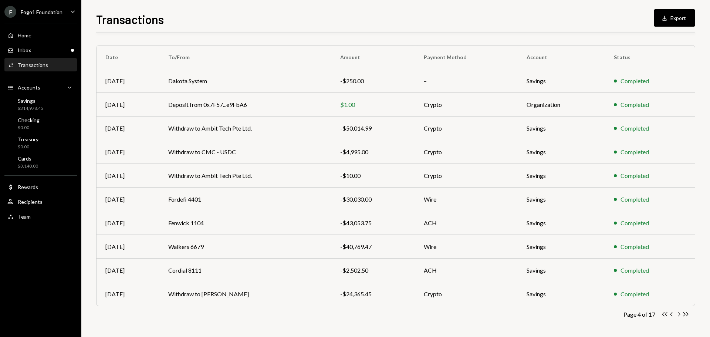
click at [677, 314] on icon "Chevron Right" at bounding box center [678, 314] width 7 height 7
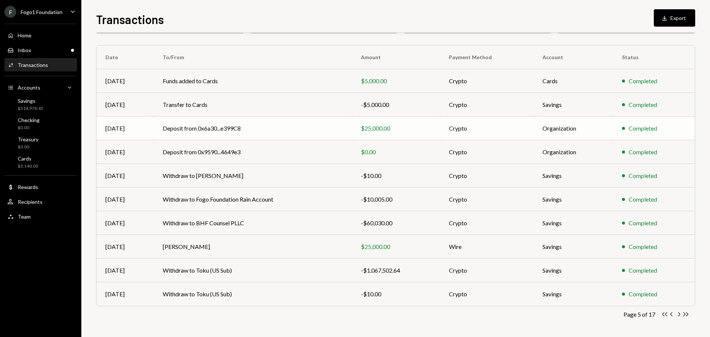
click at [372, 129] on div "$25,000.00" at bounding box center [396, 128] width 70 height 9
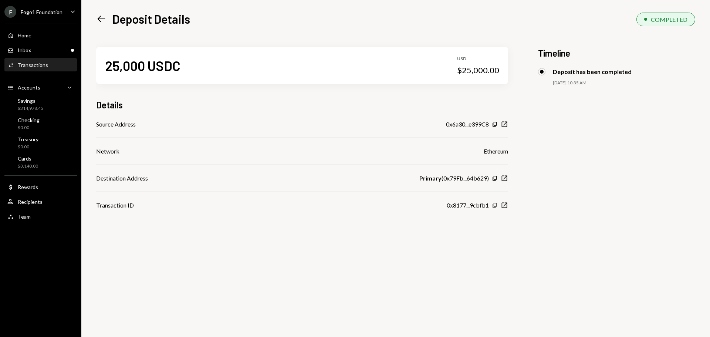
click at [492, 207] on icon "Copy" at bounding box center [495, 205] width 6 height 6
click at [105, 18] on icon "Left Arrow" at bounding box center [101, 19] width 10 height 10
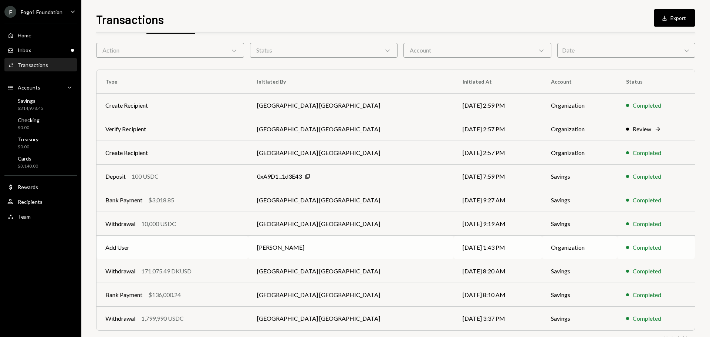
scroll to position [49, 0]
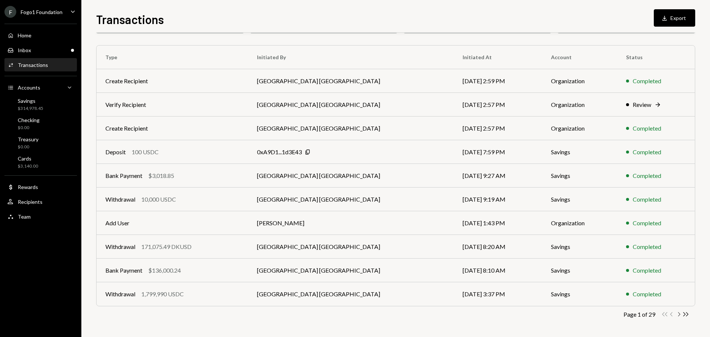
click at [679, 315] on icon "button" at bounding box center [679, 314] width 2 height 4
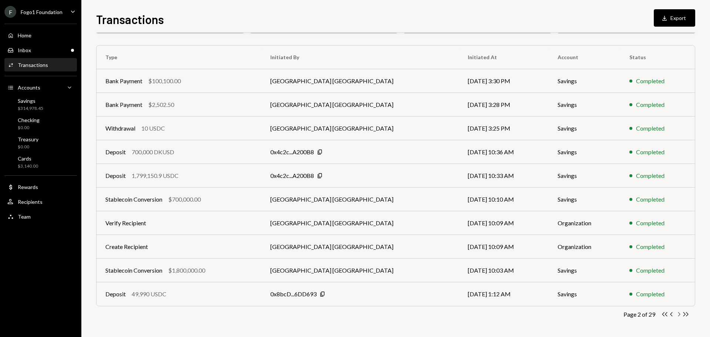
click at [679, 315] on icon "button" at bounding box center [679, 314] width 2 height 4
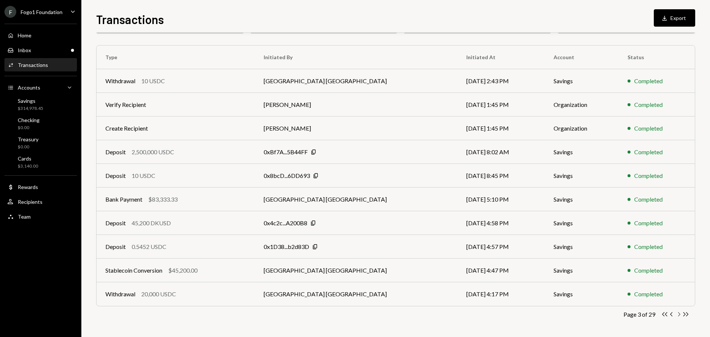
click at [679, 314] on icon "Chevron Right" at bounding box center [678, 314] width 7 height 7
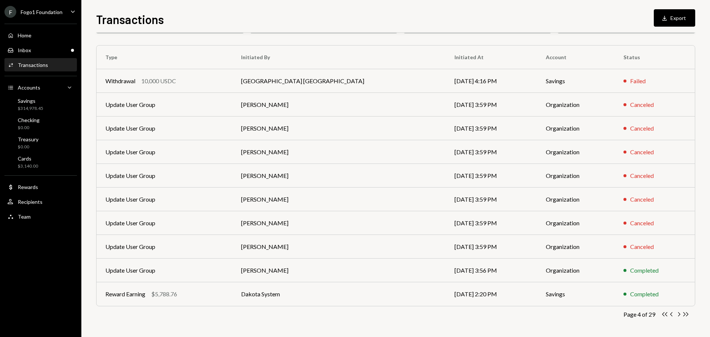
click at [679, 314] on icon "Chevron Right" at bounding box center [678, 314] width 7 height 7
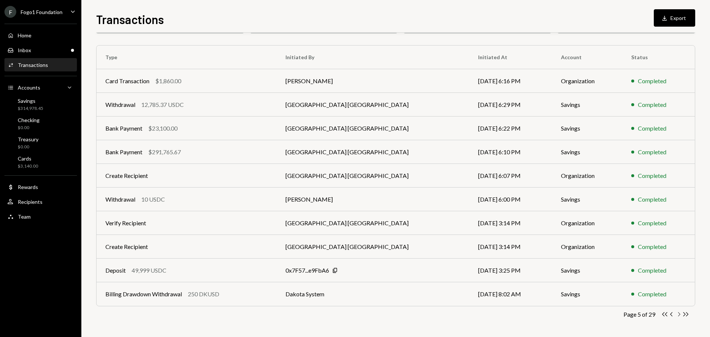
click at [679, 314] on icon "Chevron Right" at bounding box center [678, 314] width 7 height 7
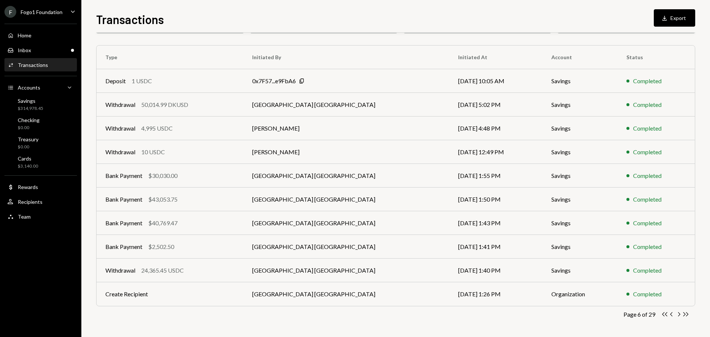
click at [680, 314] on icon "Chevron Right" at bounding box center [678, 314] width 7 height 7
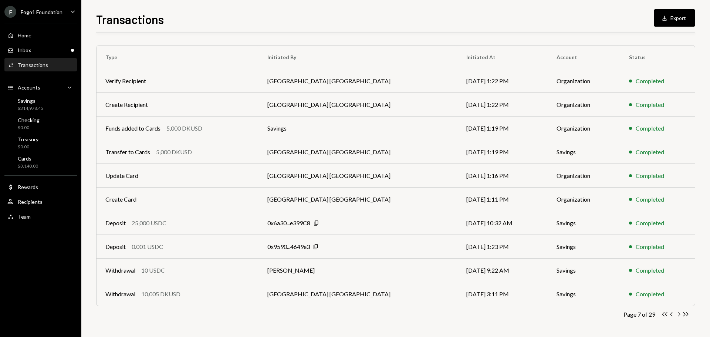
click at [678, 316] on icon "button" at bounding box center [679, 314] width 2 height 4
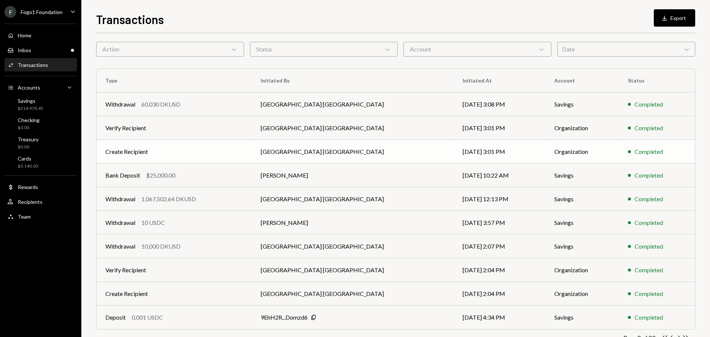
scroll to position [0, 0]
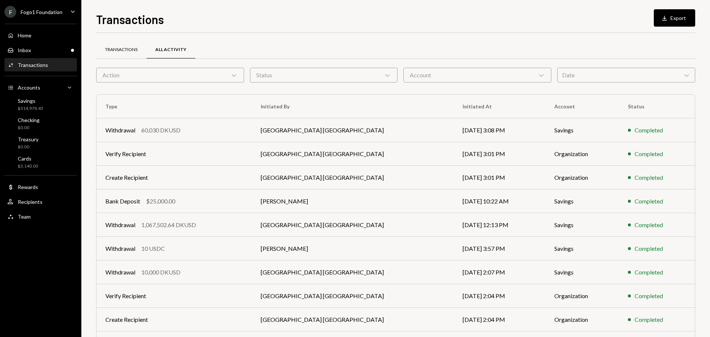
click at [121, 54] on div "Transactions" at bounding box center [121, 50] width 50 height 18
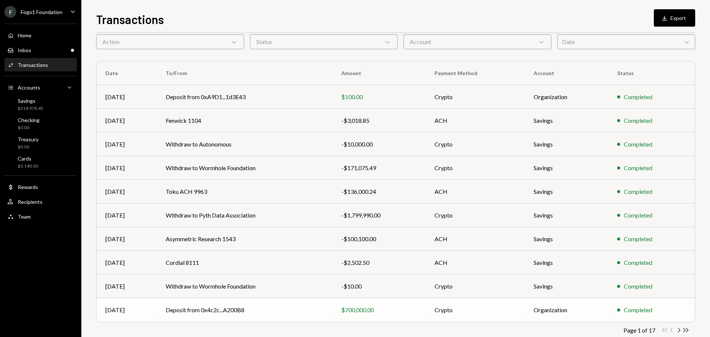
scroll to position [49, 0]
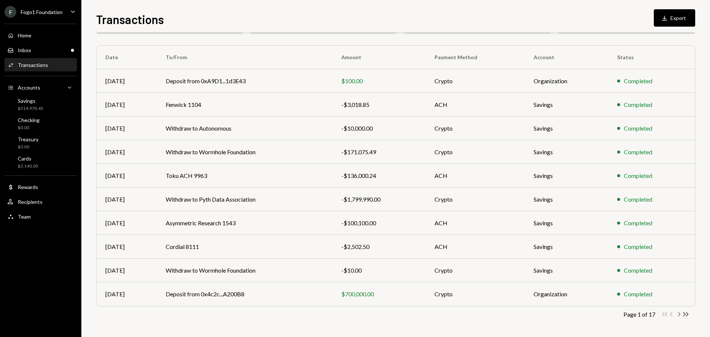
click at [678, 311] on icon "Chevron Right" at bounding box center [678, 314] width 7 height 7
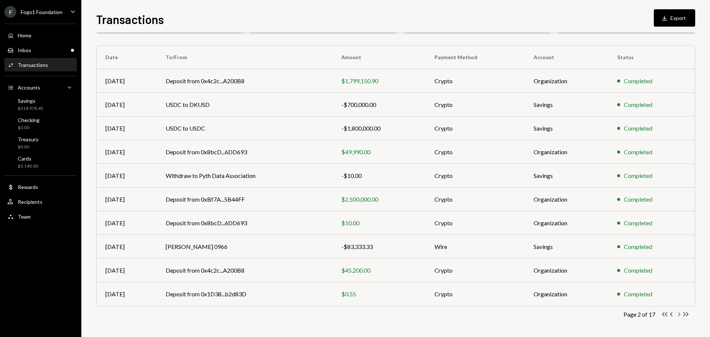
click at [679, 314] on icon "Chevron Right" at bounding box center [678, 314] width 7 height 7
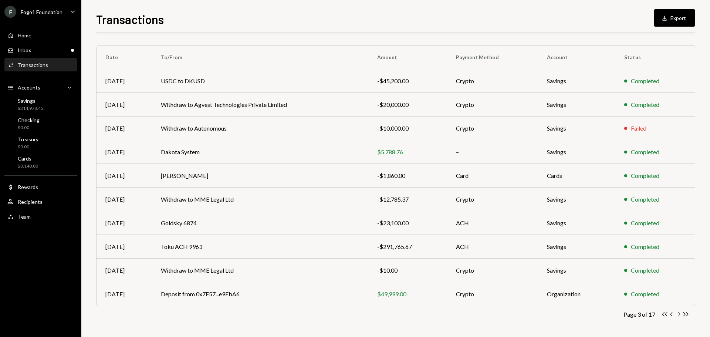
click at [678, 317] on icon "Chevron Right" at bounding box center [678, 314] width 7 height 7
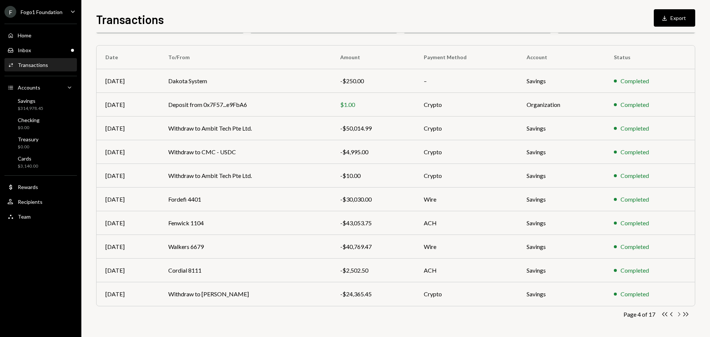
click at [678, 315] on icon "Chevron Right" at bounding box center [678, 314] width 7 height 7
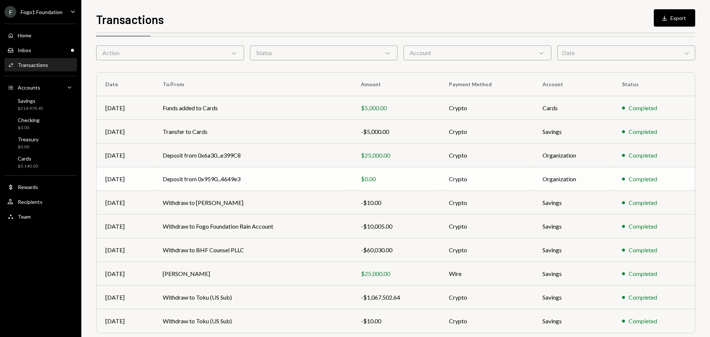
scroll to position [12, 0]
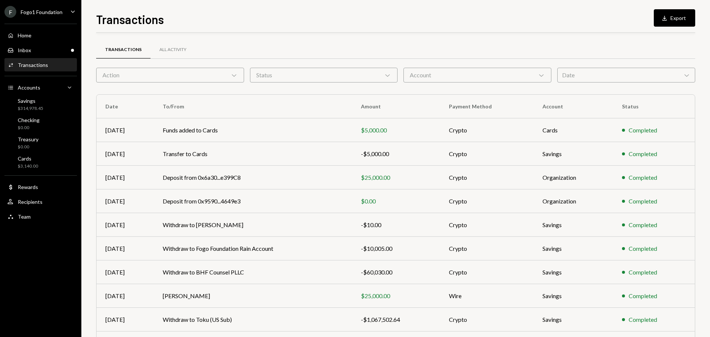
scroll to position [12, 0]
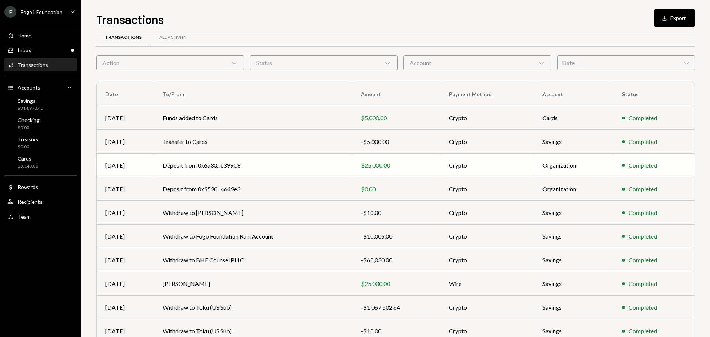
click at [226, 170] on td "Deposit from 0x6a30...e399C8" at bounding box center [253, 165] width 198 height 24
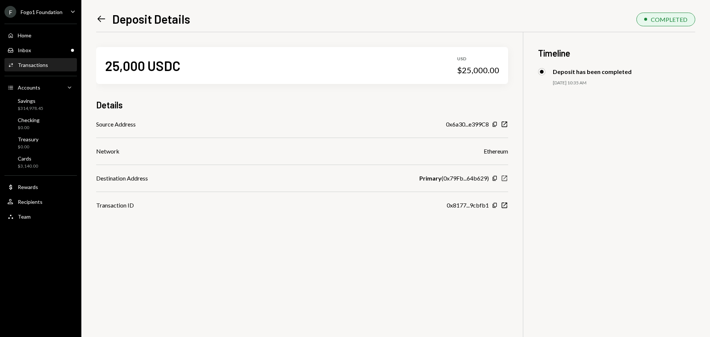
click at [504, 179] on icon "New Window" at bounding box center [504, 178] width 7 height 7
click at [503, 204] on icon "New Window" at bounding box center [504, 205] width 7 height 7
click at [504, 126] on icon "button" at bounding box center [505, 125] width 6 height 6
click at [504, 203] on icon "New Window" at bounding box center [504, 205] width 7 height 7
click at [493, 123] on icon "button" at bounding box center [494, 124] width 4 height 5
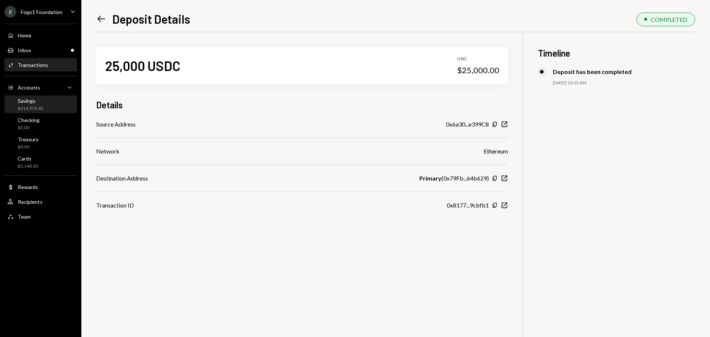
click at [31, 105] on div "$314,978.45" at bounding box center [31, 108] width 26 height 6
